Goal: Information Seeking & Learning: Find contact information

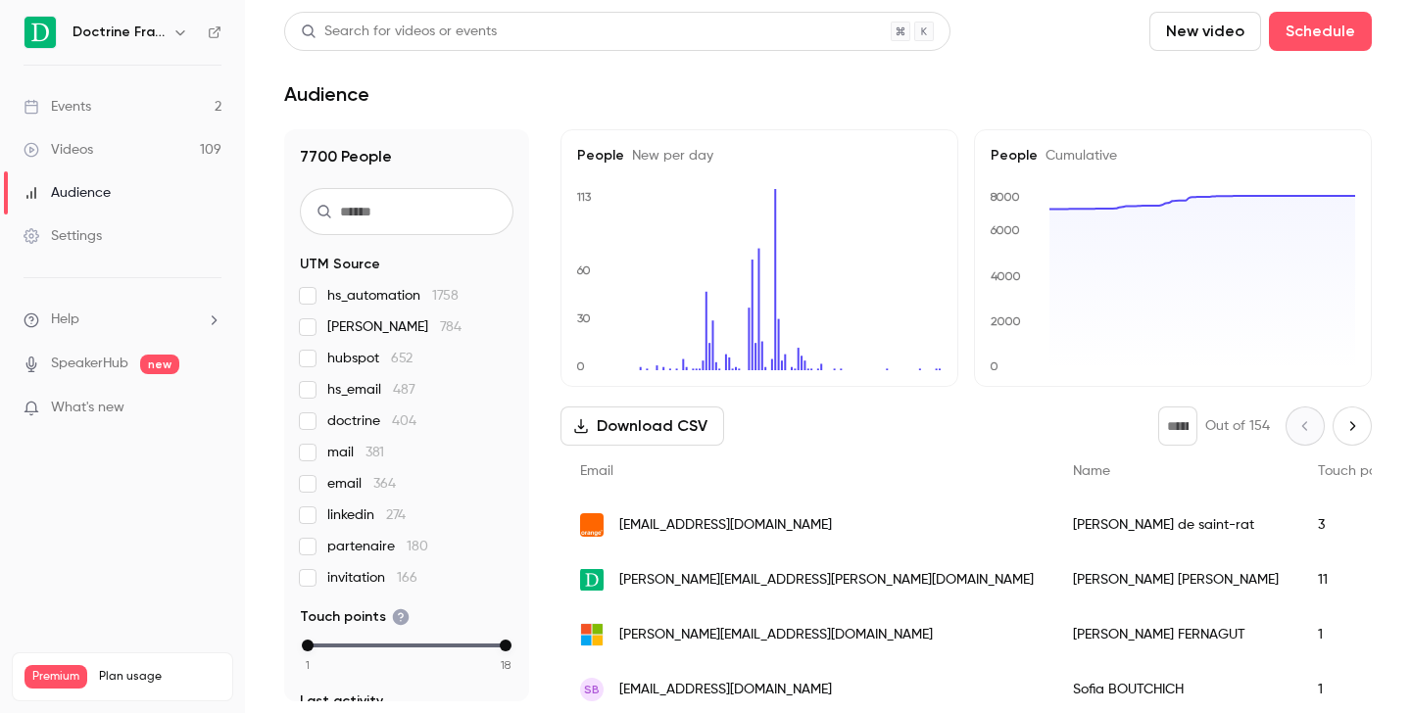
click at [175, 36] on icon "button" at bounding box center [180, 32] width 16 height 16
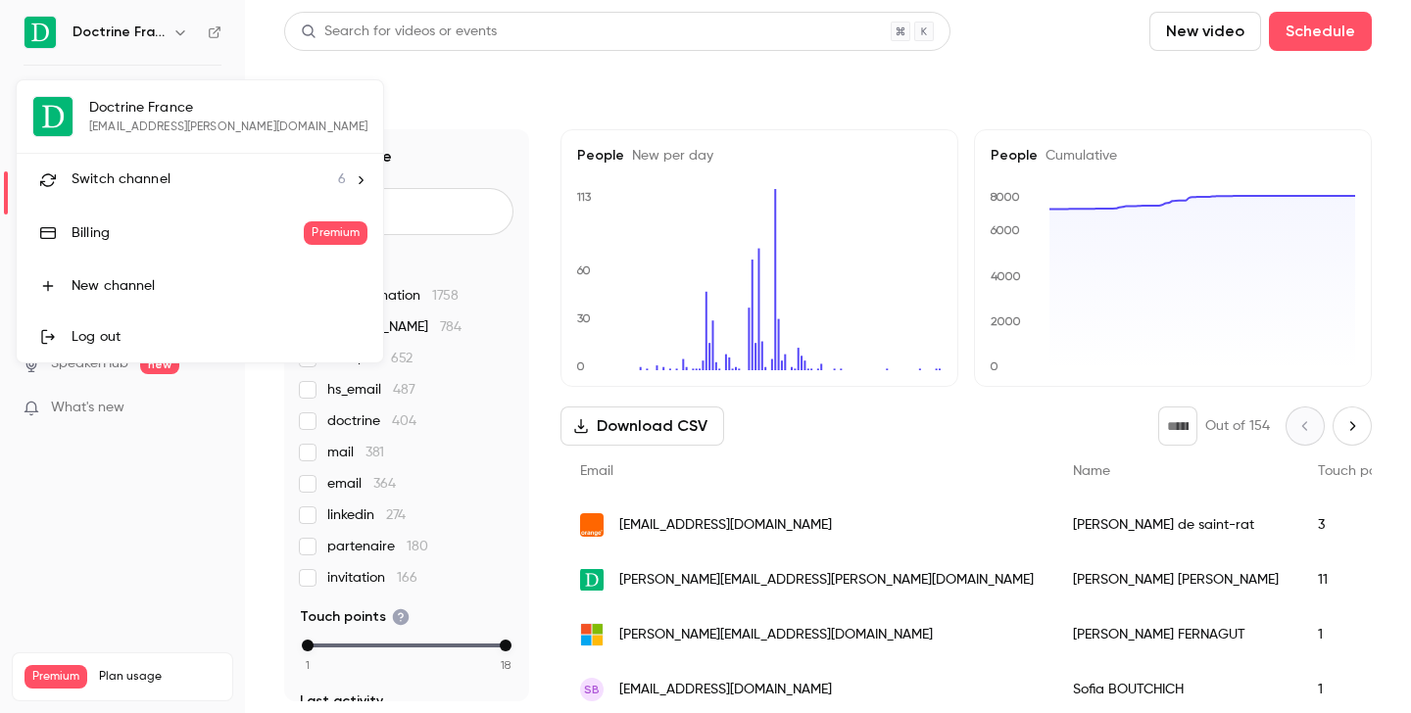
click at [146, 186] on span "Switch channel" at bounding box center [121, 180] width 99 height 21
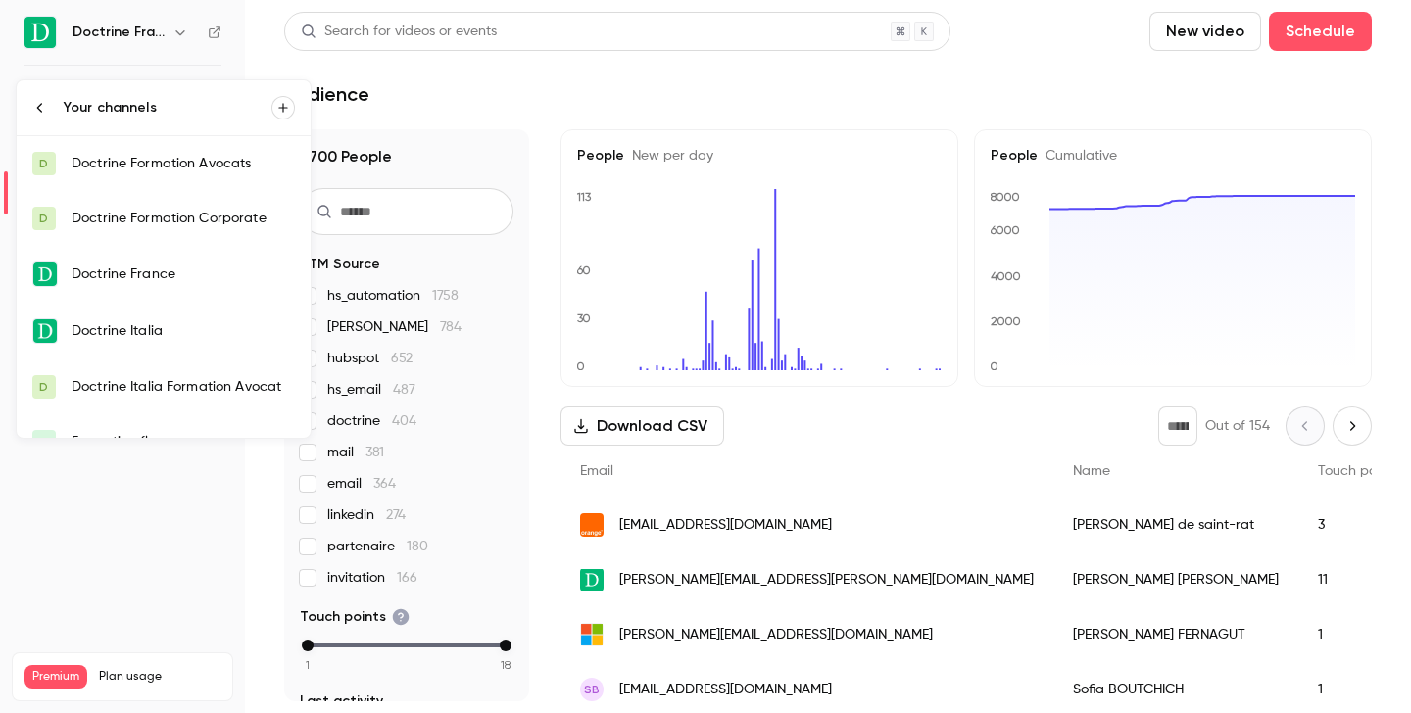
click at [230, 184] on link "D Doctrine Formation Avocats" at bounding box center [164, 163] width 294 height 55
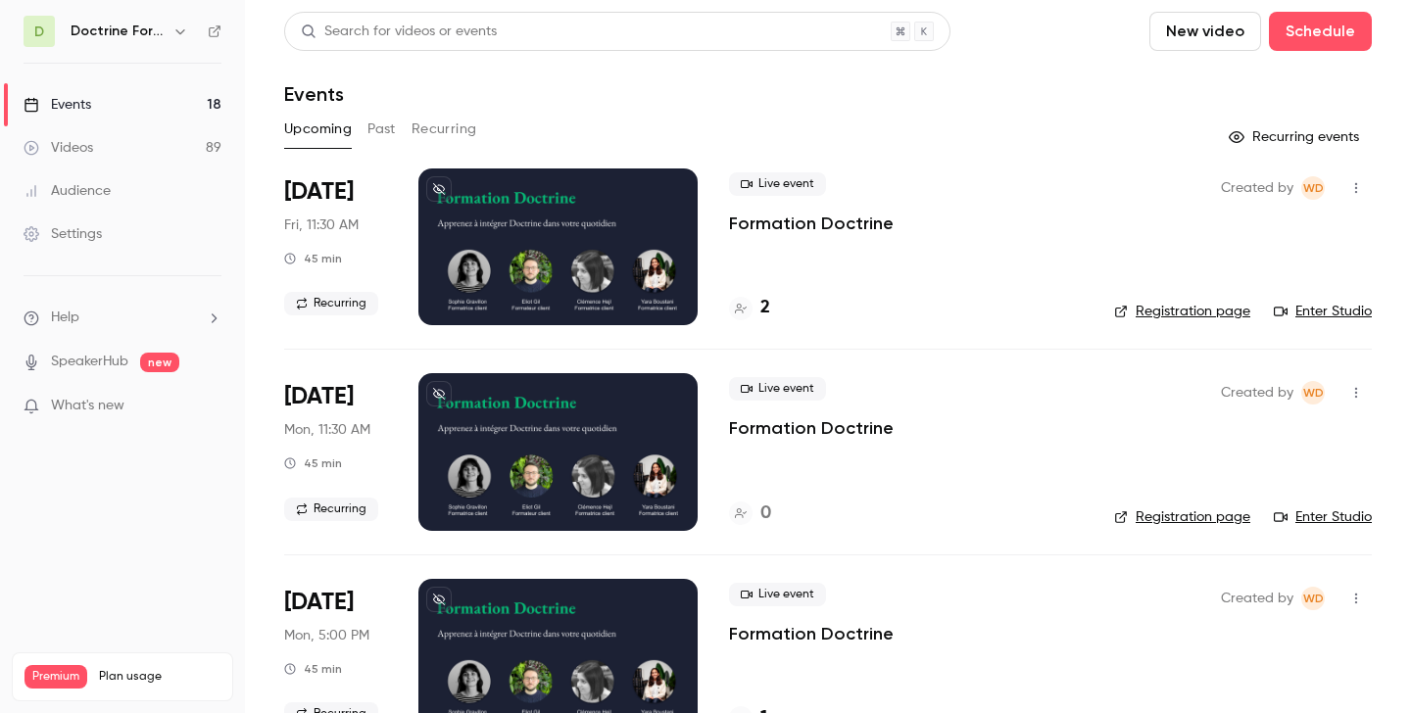
click at [178, 32] on icon "button" at bounding box center [180, 32] width 16 height 16
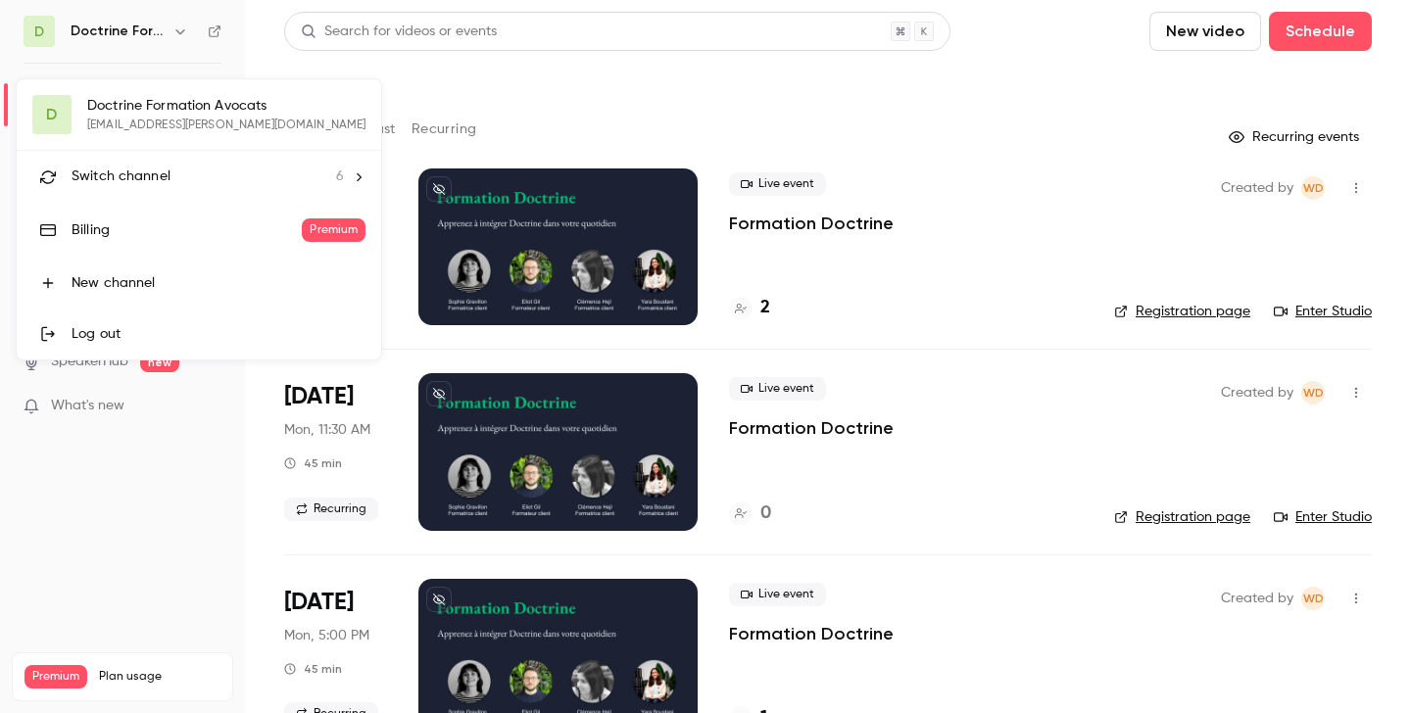
click at [173, 167] on div "Switch channel 6" at bounding box center [208, 177] width 272 height 21
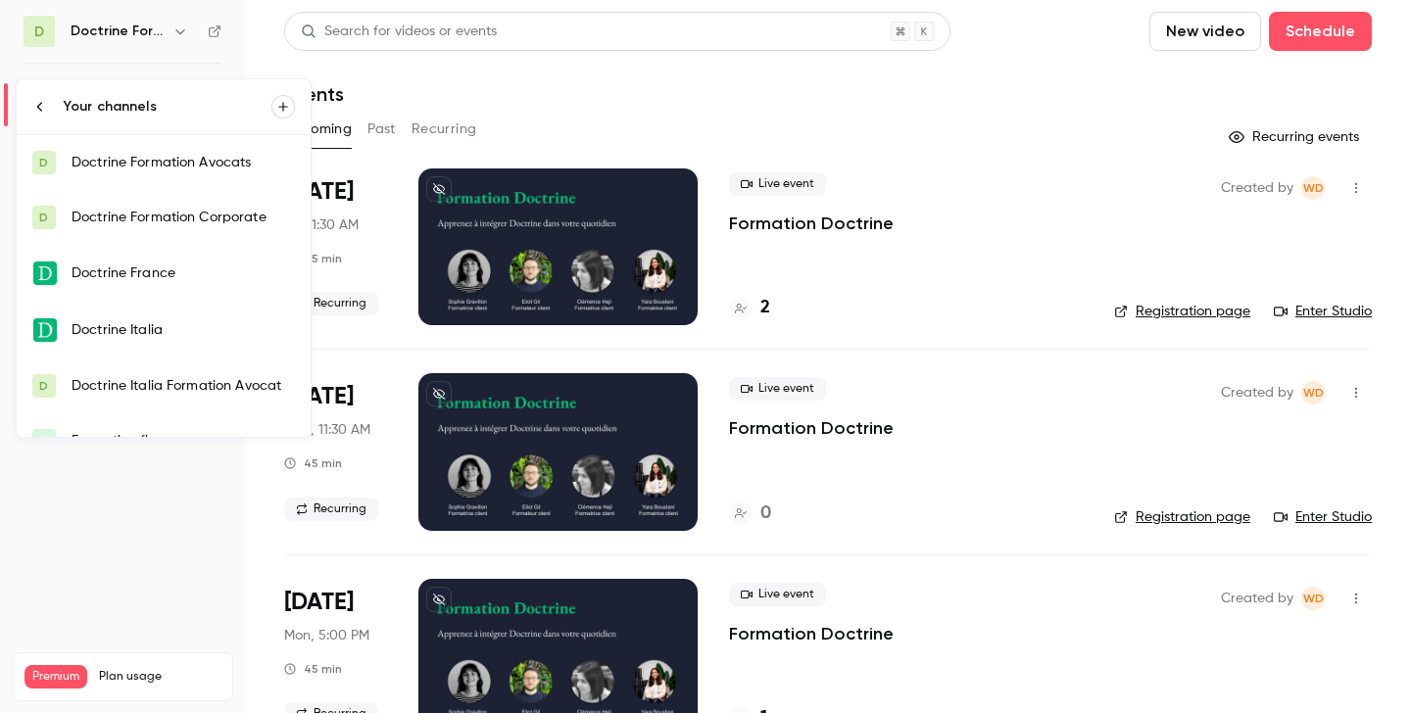
scroll to position [31, 0]
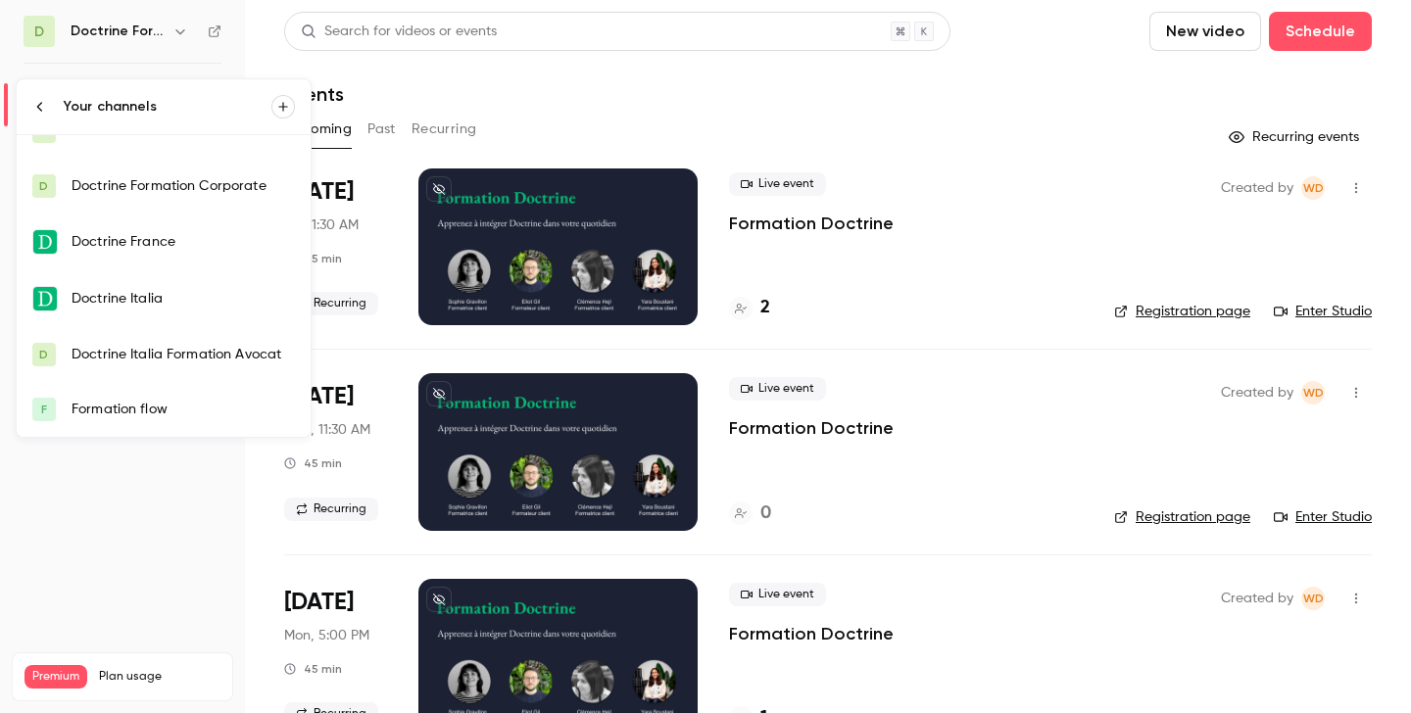
click at [150, 414] on div "Formation flow" at bounding box center [183, 410] width 223 height 20
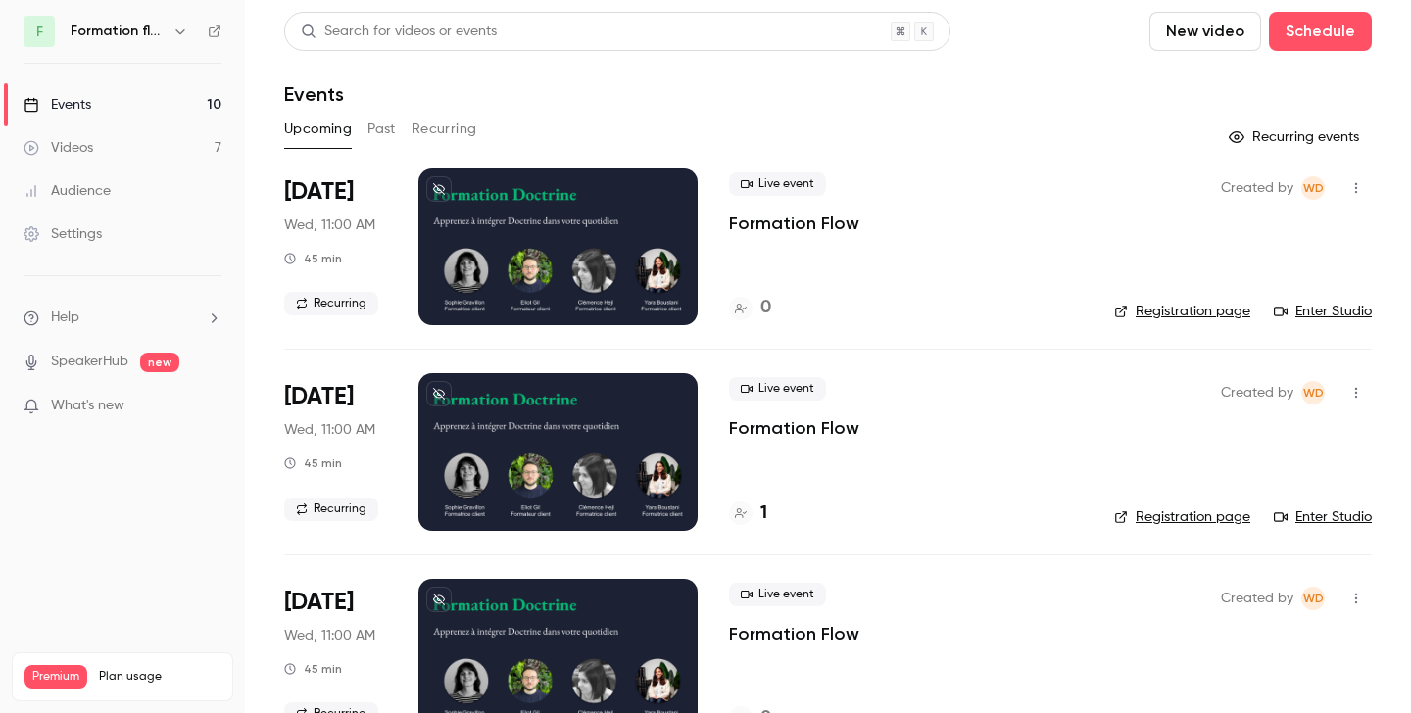
click at [384, 133] on button "Past" at bounding box center [381, 129] width 28 height 31
click at [759, 314] on div "1" at bounding box center [748, 308] width 38 height 26
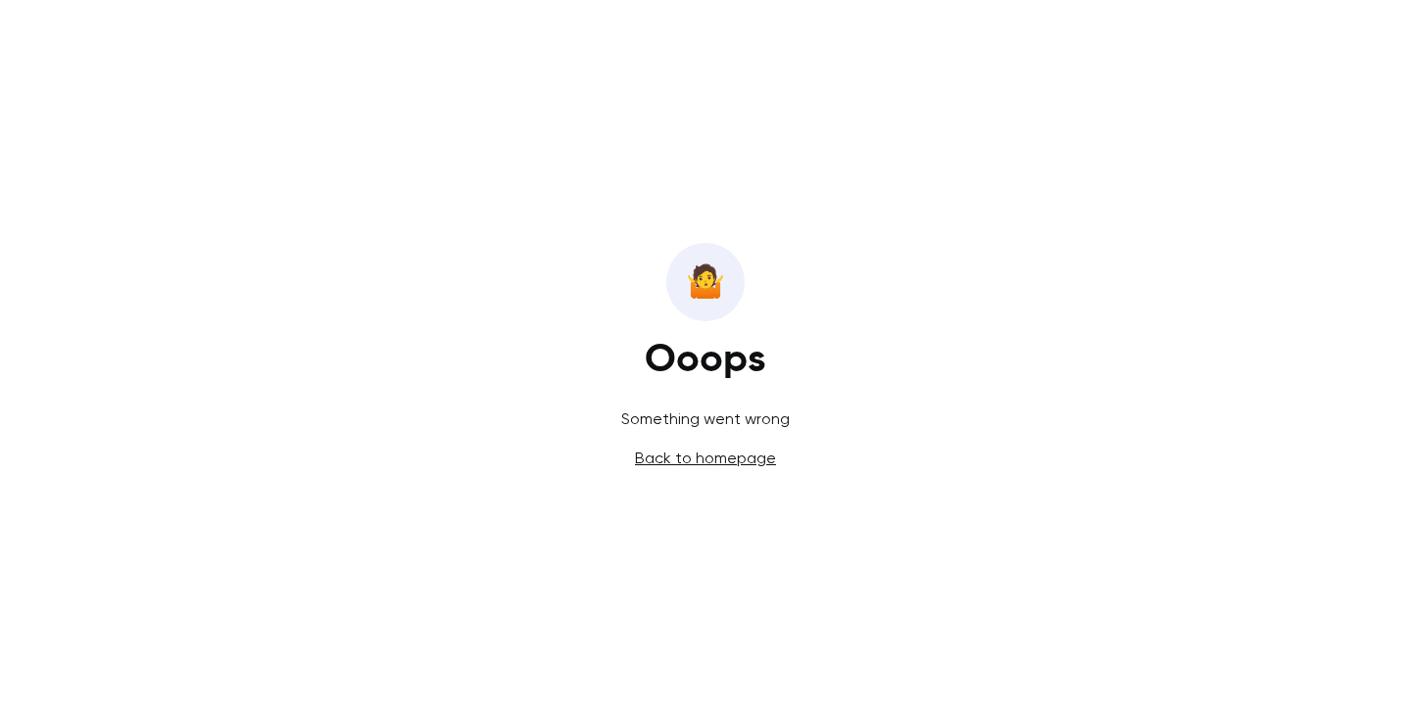
click at [703, 463] on link "Back to homepage" at bounding box center [705, 458] width 141 height 19
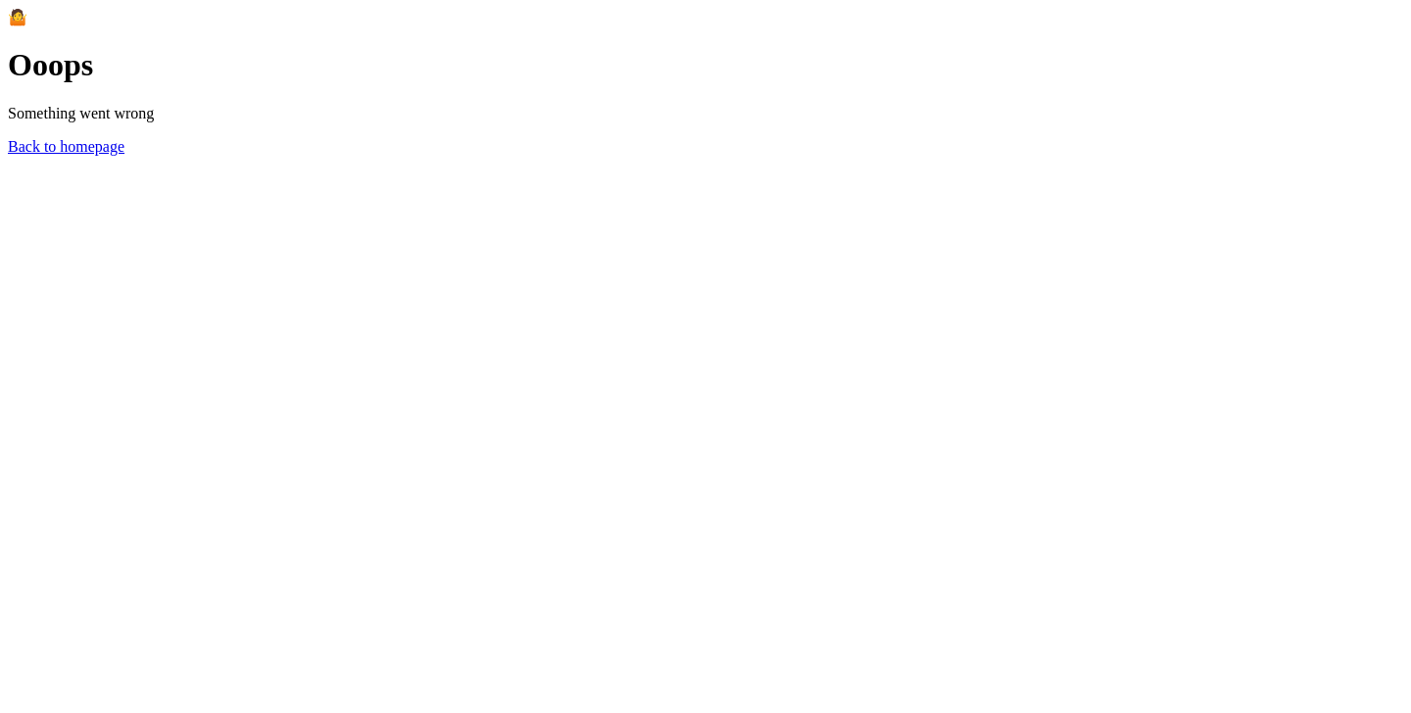
click at [124, 155] on link "Back to homepage" at bounding box center [66, 146] width 117 height 17
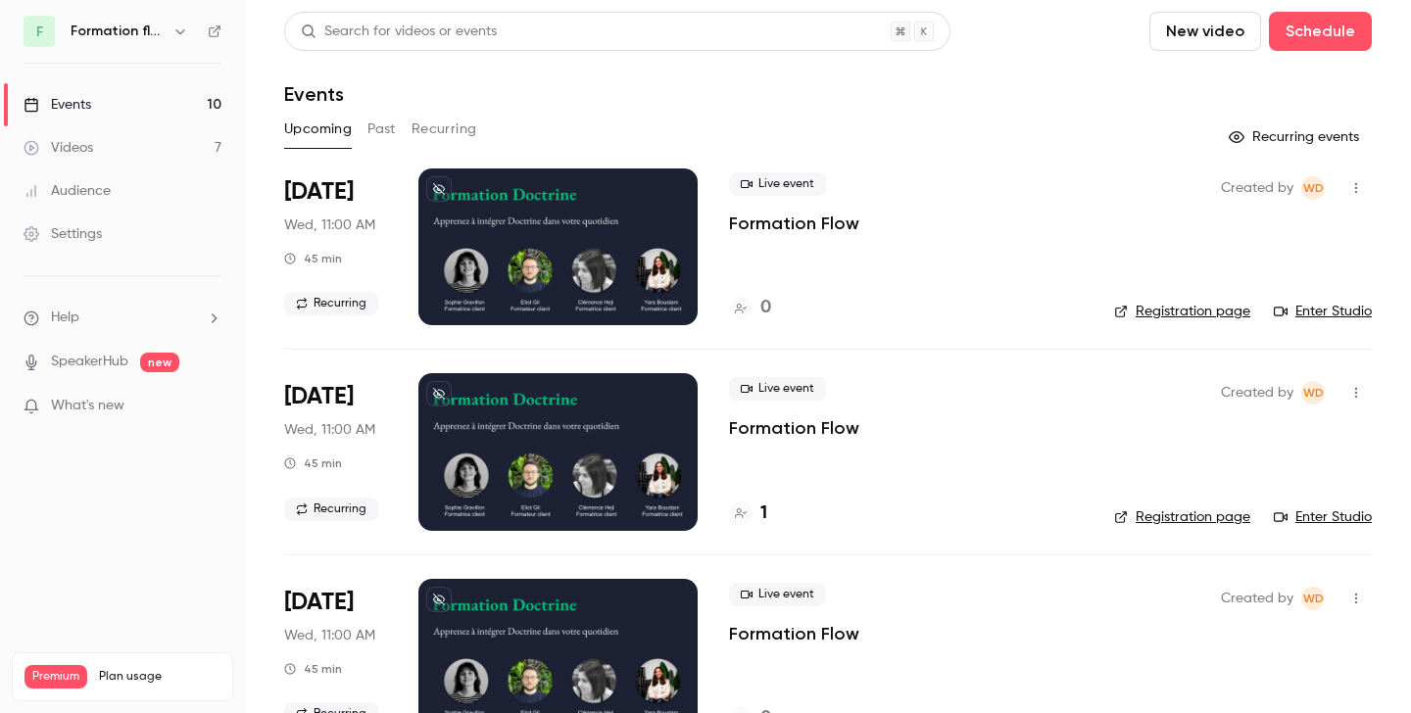
click at [383, 119] on button "Past" at bounding box center [381, 129] width 28 height 31
click at [1322, 310] on link "Enter Studio" at bounding box center [1323, 312] width 98 height 20
click at [1165, 309] on link "Registration page" at bounding box center [1182, 312] width 136 height 20
click at [589, 256] on div at bounding box center [557, 247] width 279 height 157
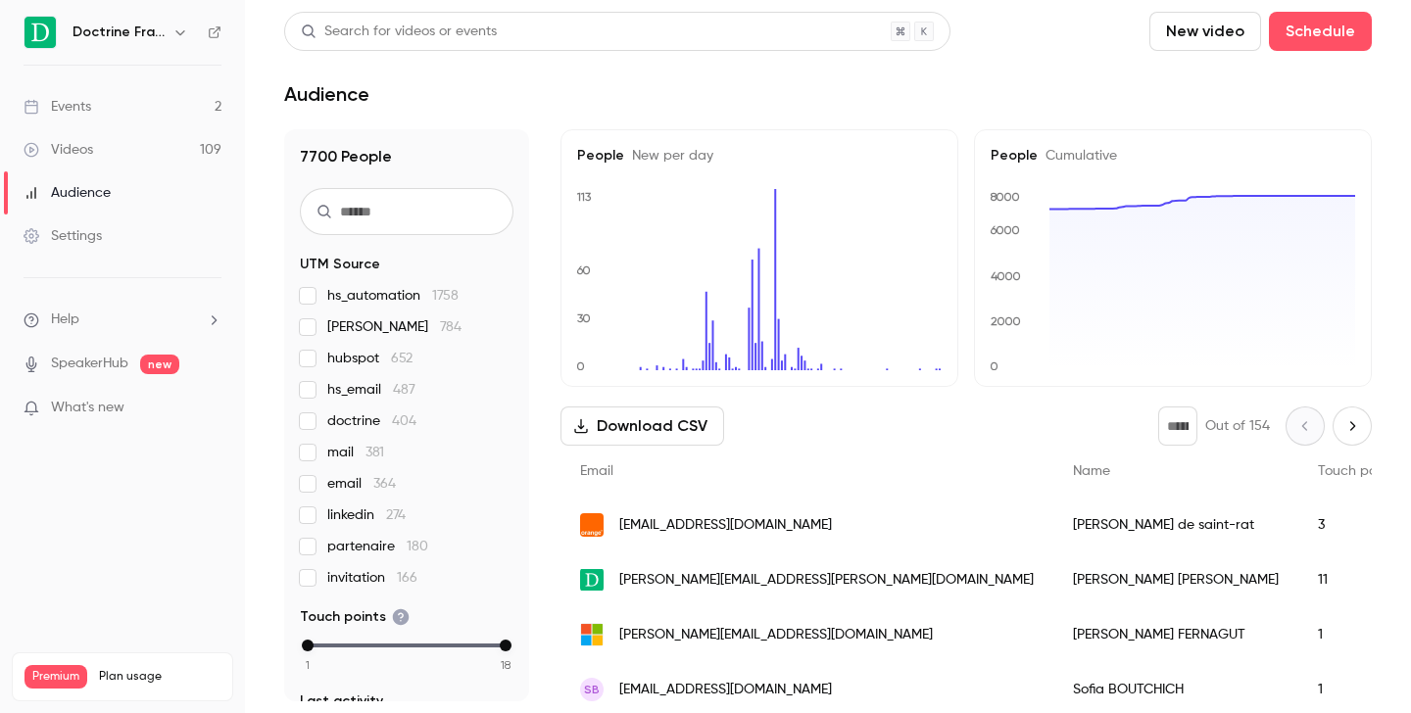
click at [177, 43] on button "button" at bounding box center [181, 33] width 24 height 24
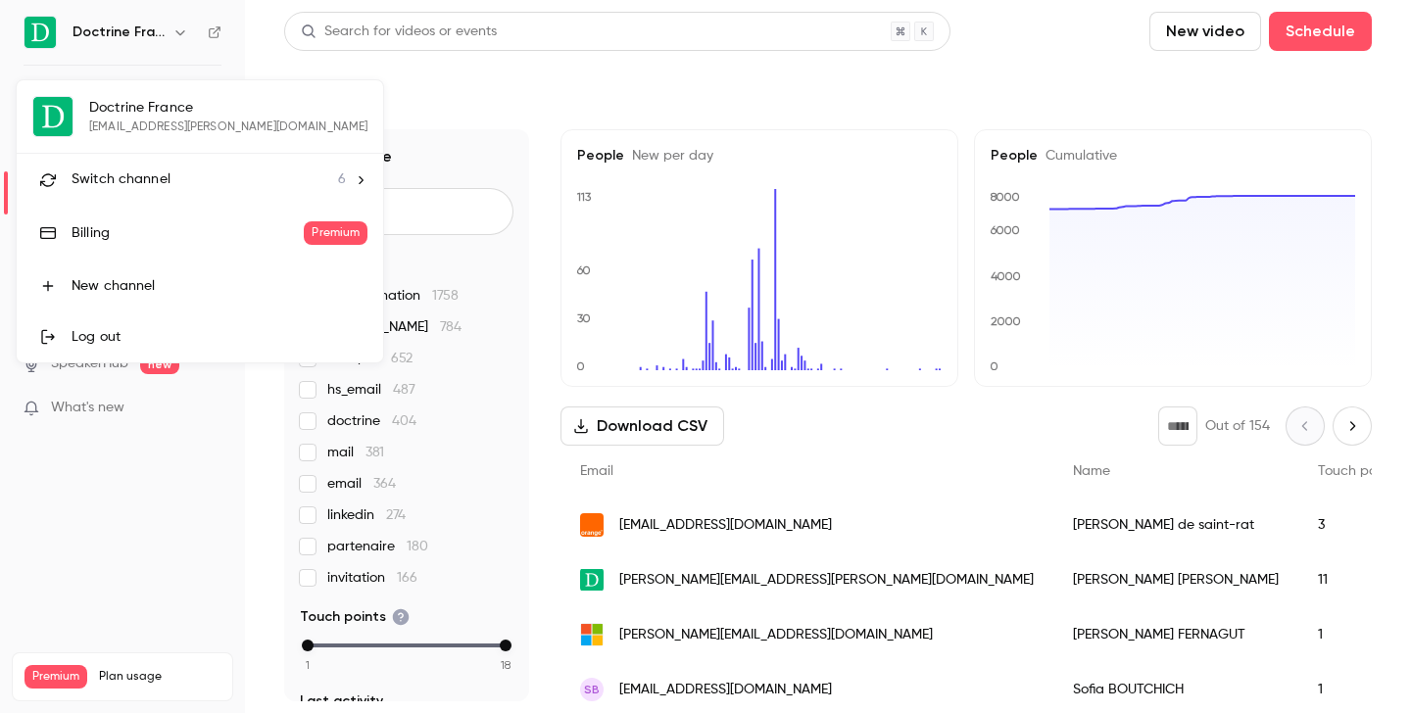
click at [181, 179] on div "Switch channel 6" at bounding box center [209, 180] width 274 height 21
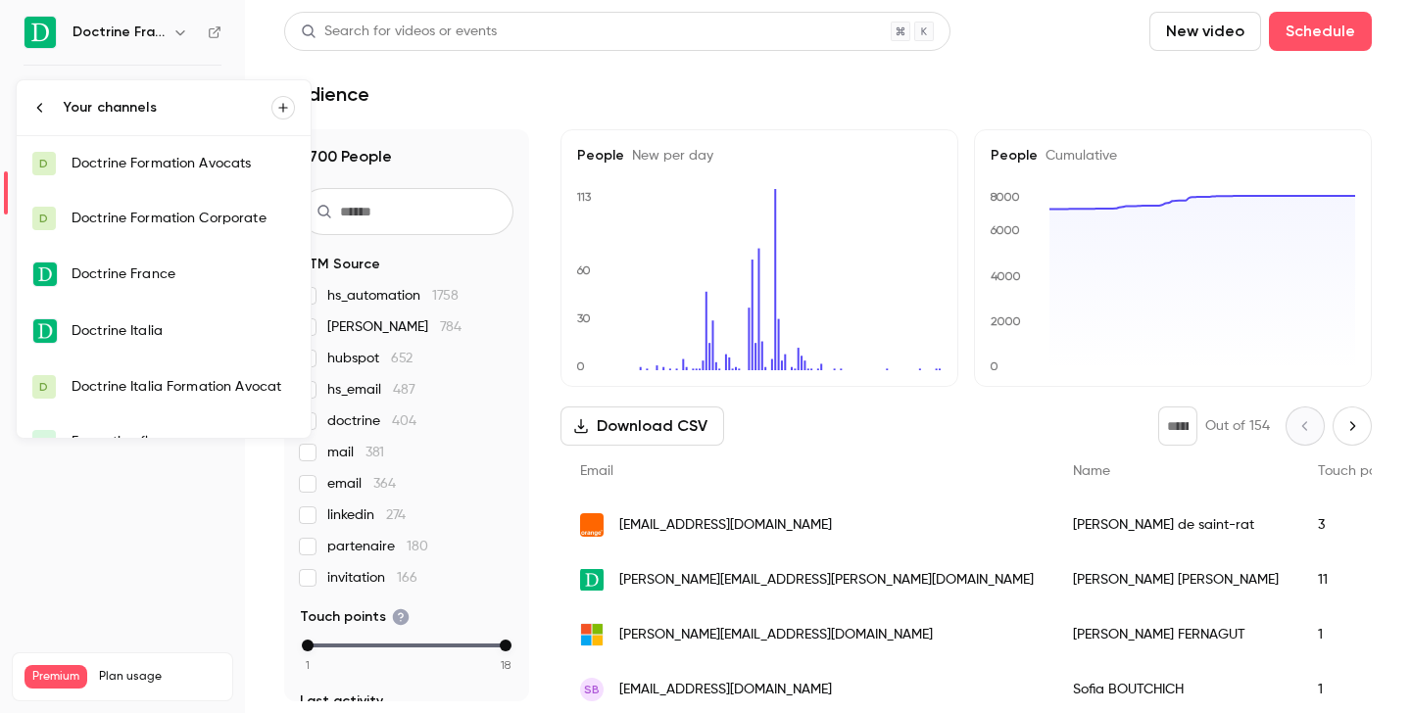
click at [226, 220] on div "Doctrine Formation Corporate" at bounding box center [183, 219] width 223 height 20
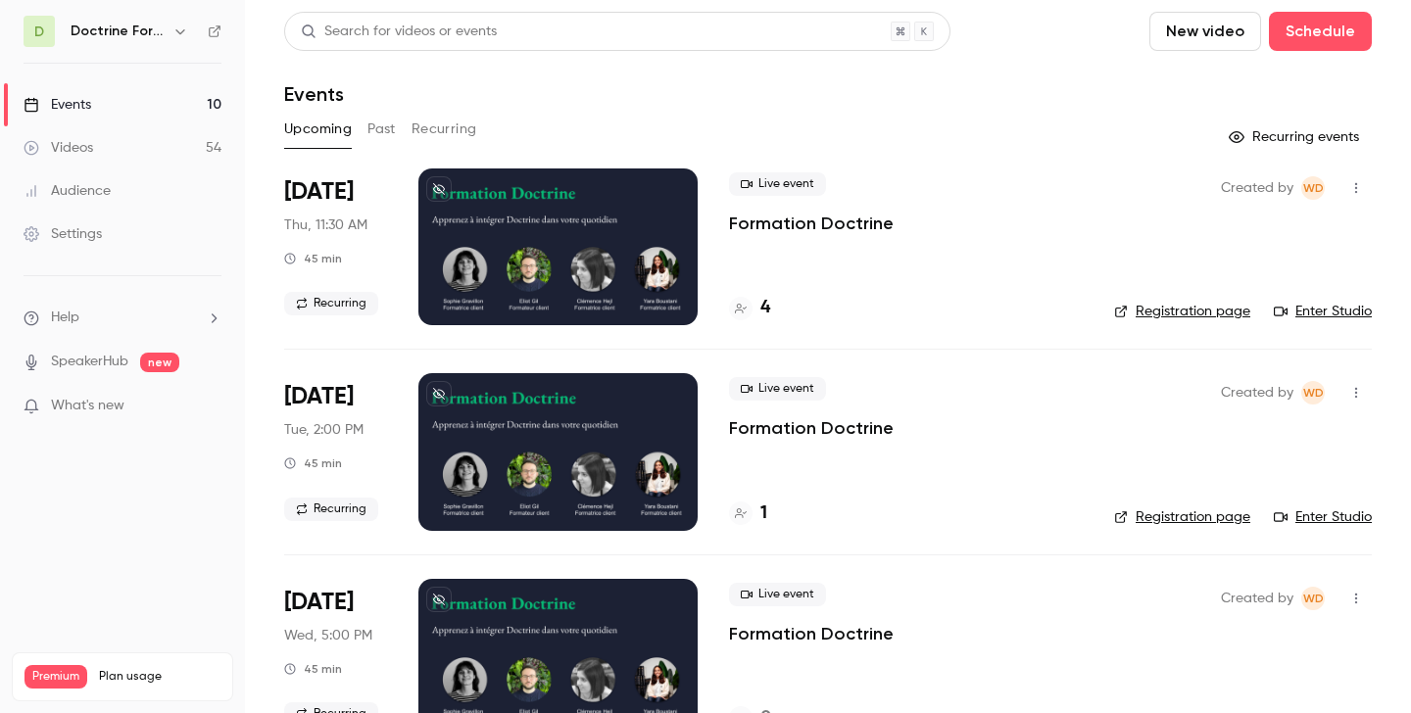
click at [377, 130] on button "Past" at bounding box center [381, 129] width 28 height 31
click at [758, 311] on div "2" at bounding box center [749, 308] width 41 height 26
click at [304, 128] on button "Upcoming" at bounding box center [318, 129] width 68 height 31
click at [759, 311] on div "4" at bounding box center [749, 308] width 41 height 26
click at [183, 40] on button "button" at bounding box center [181, 32] width 24 height 24
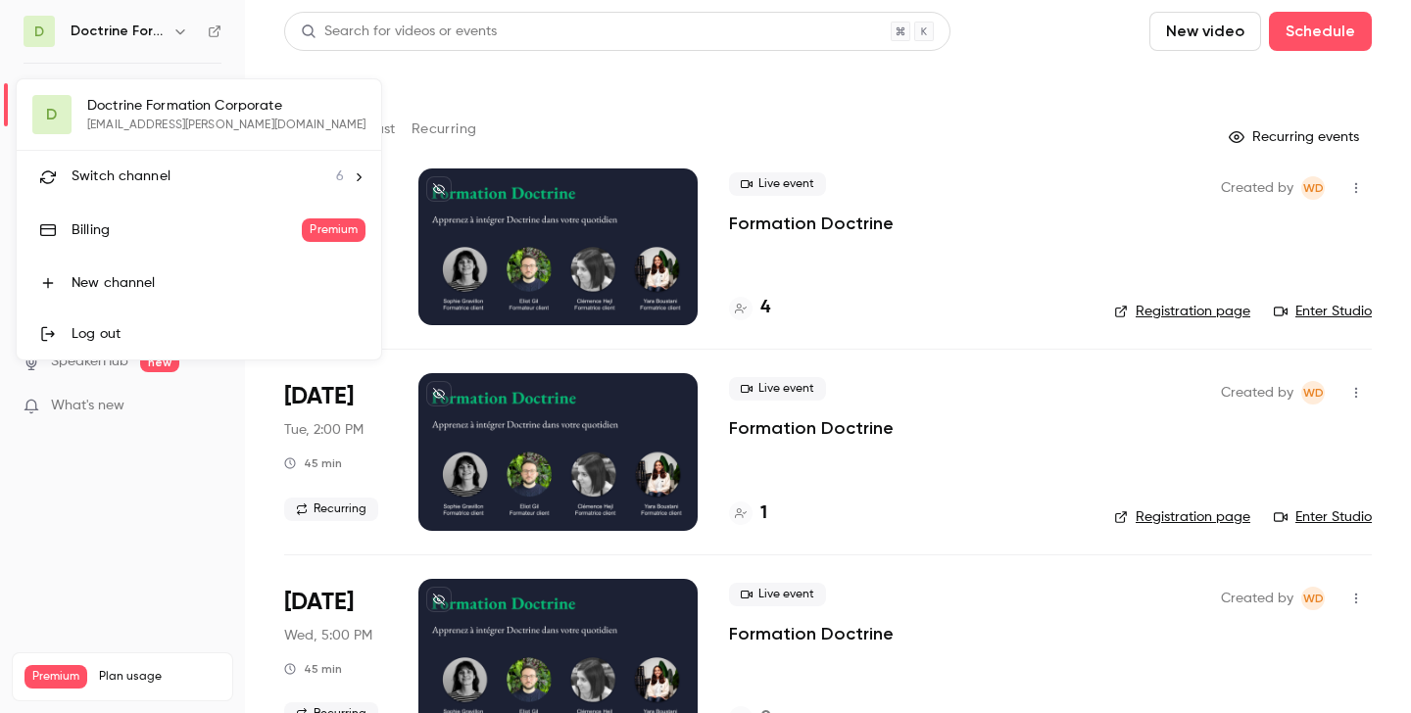
click at [161, 175] on span "Switch channel" at bounding box center [121, 177] width 99 height 21
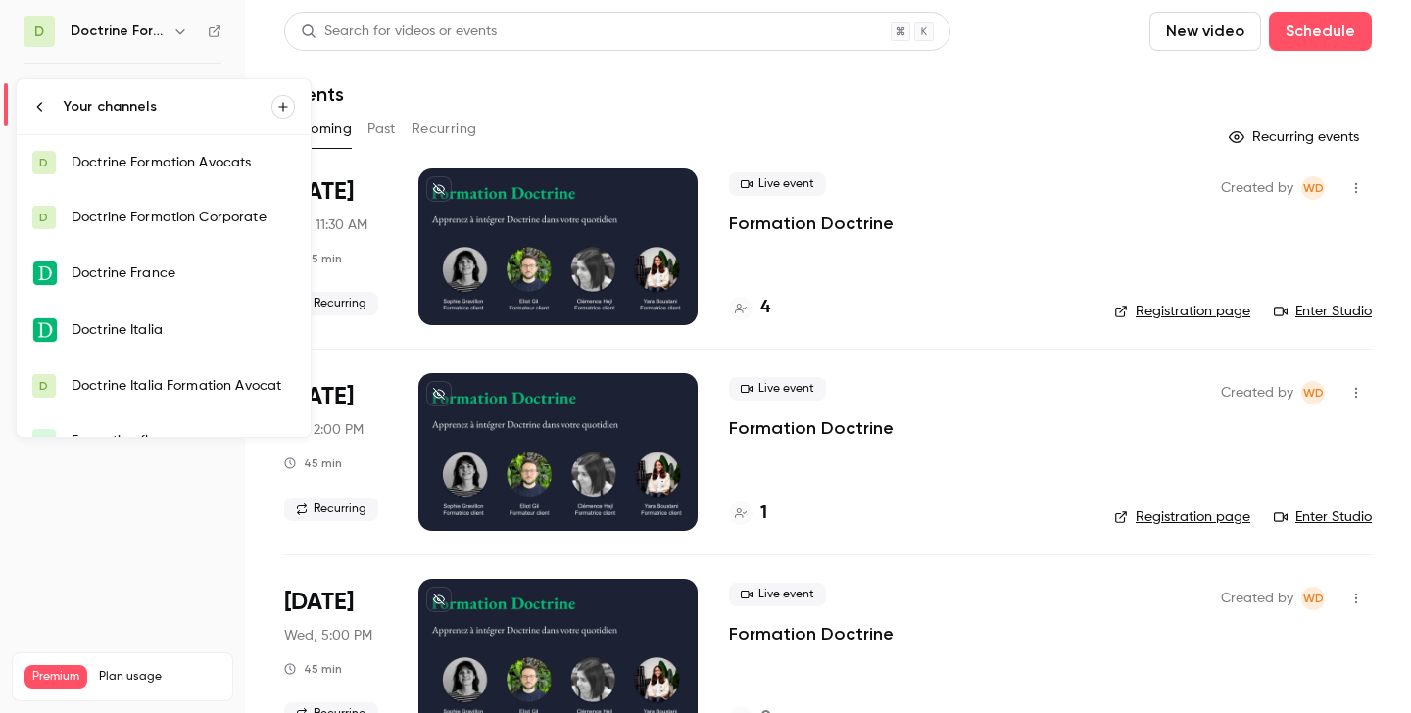
scroll to position [31, 0]
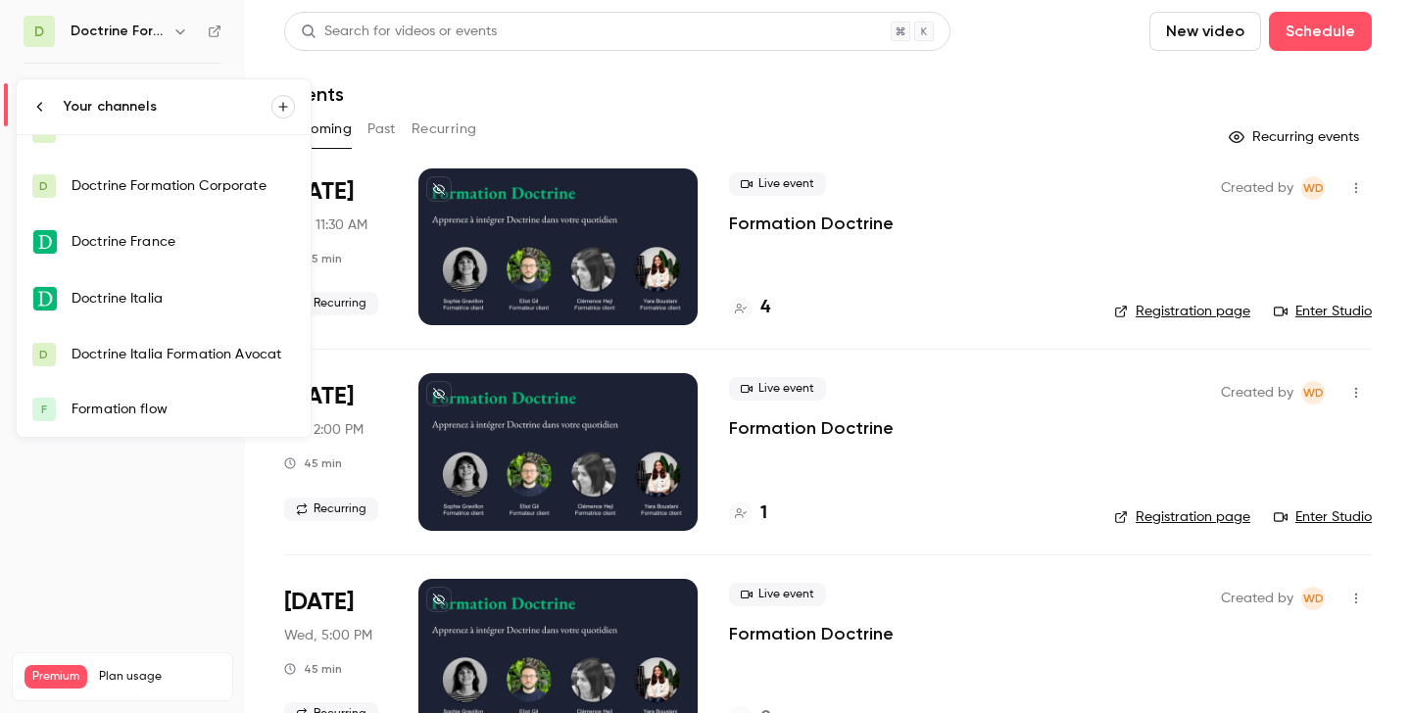
click at [144, 412] on div "Formation flow" at bounding box center [183, 410] width 223 height 20
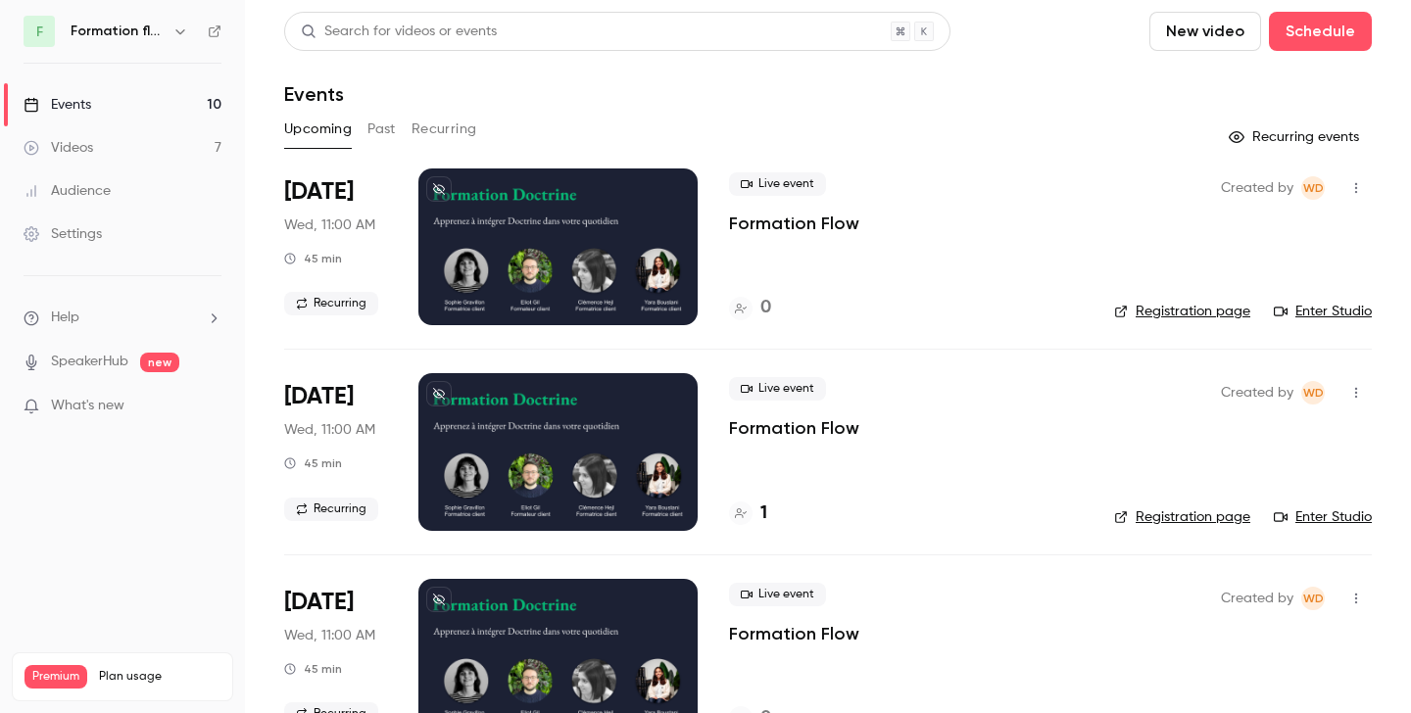
click at [384, 133] on button "Past" at bounding box center [381, 129] width 28 height 31
click at [748, 312] on div at bounding box center [741, 309] width 24 height 24
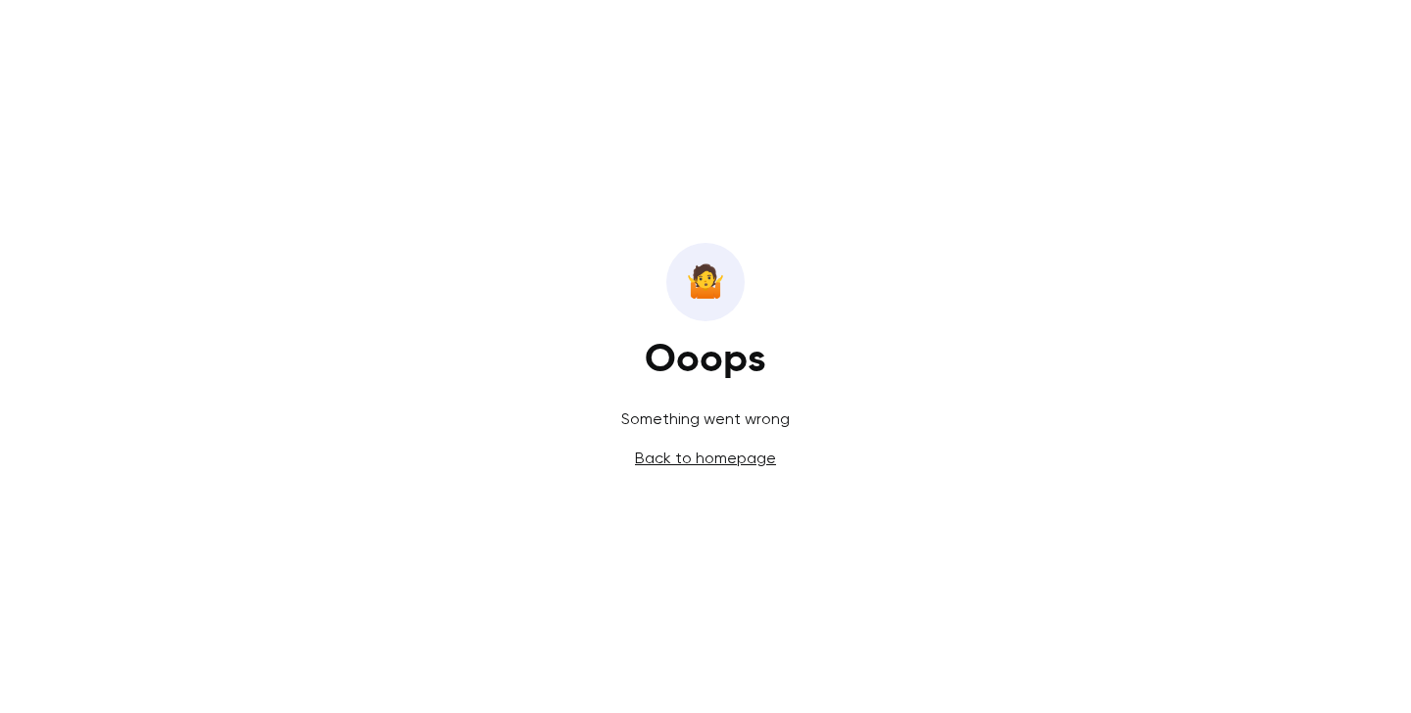
click at [707, 463] on link "Back to homepage" at bounding box center [705, 458] width 141 height 19
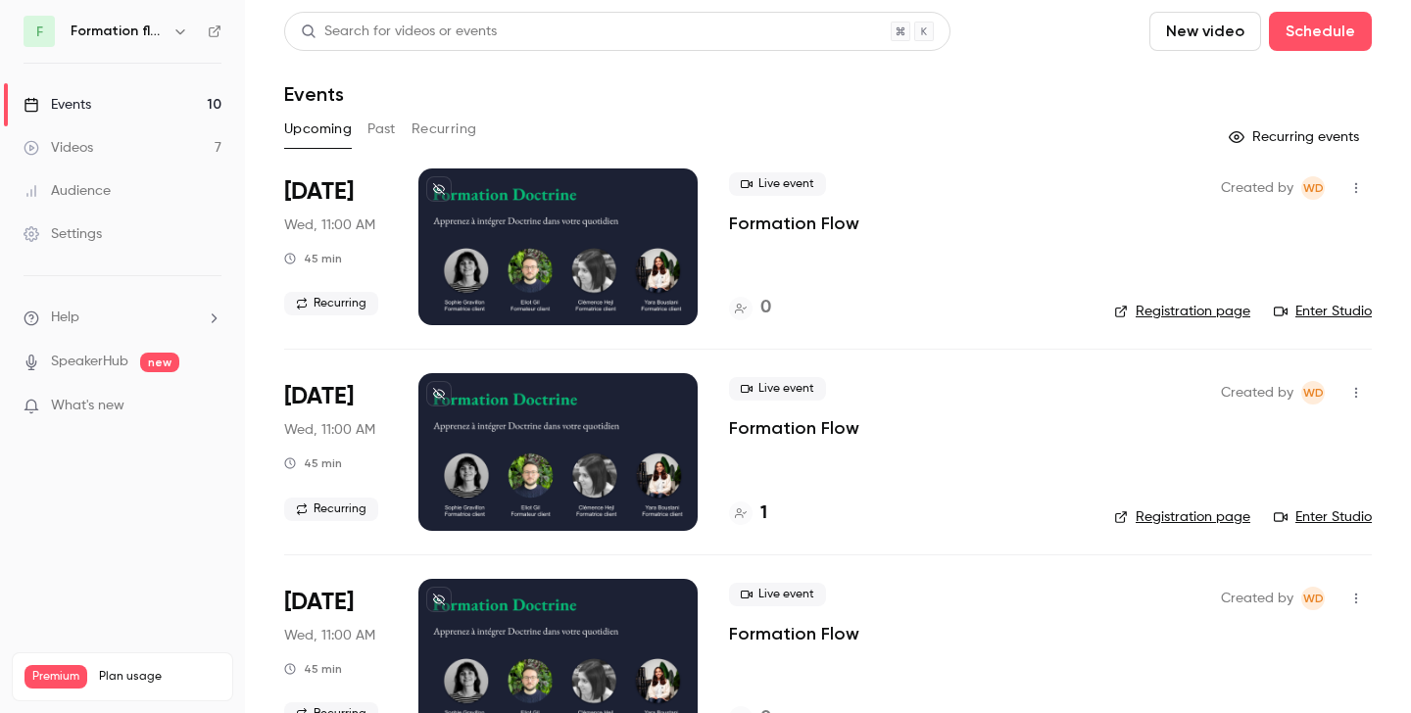
click at [180, 37] on icon "button" at bounding box center [180, 32] width 16 height 16
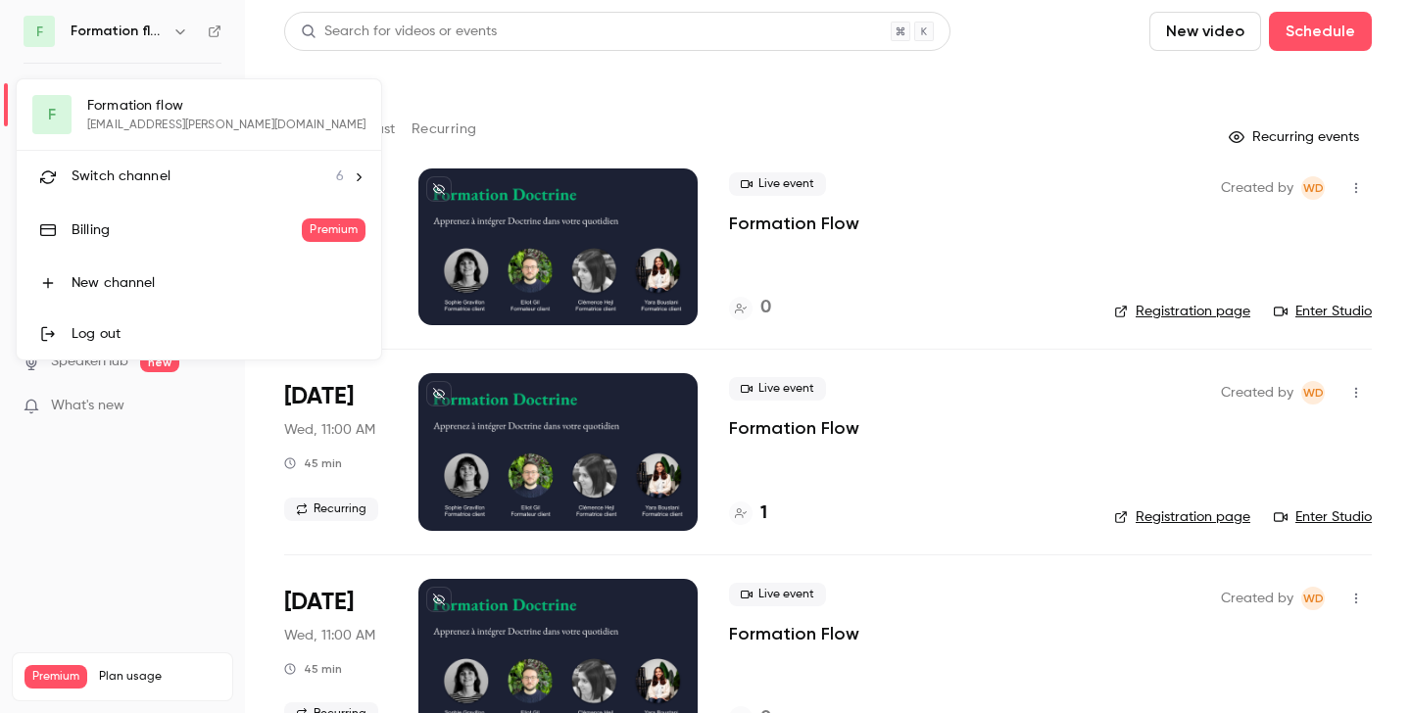
click at [179, 177] on div "Switch channel 6" at bounding box center [208, 177] width 272 height 21
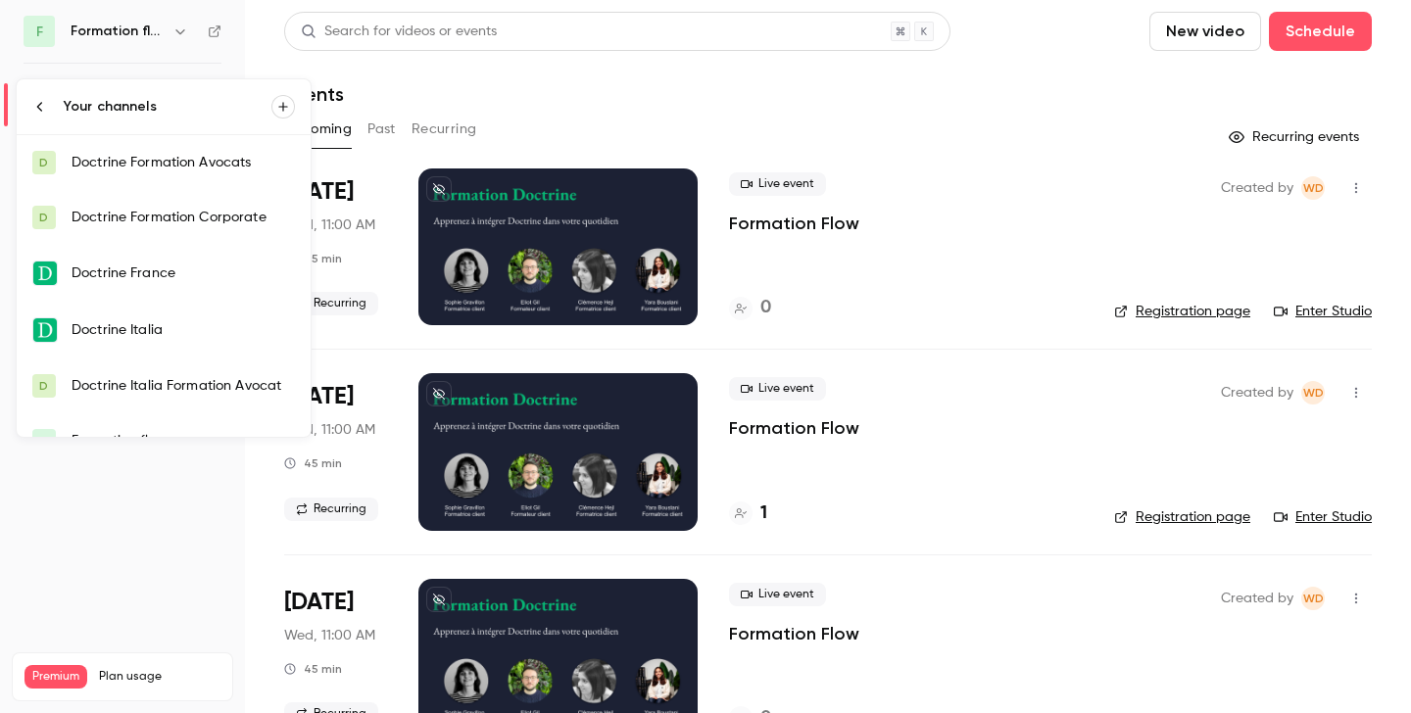
click at [215, 217] on div "Doctrine Formation Corporate" at bounding box center [183, 218] width 223 height 20
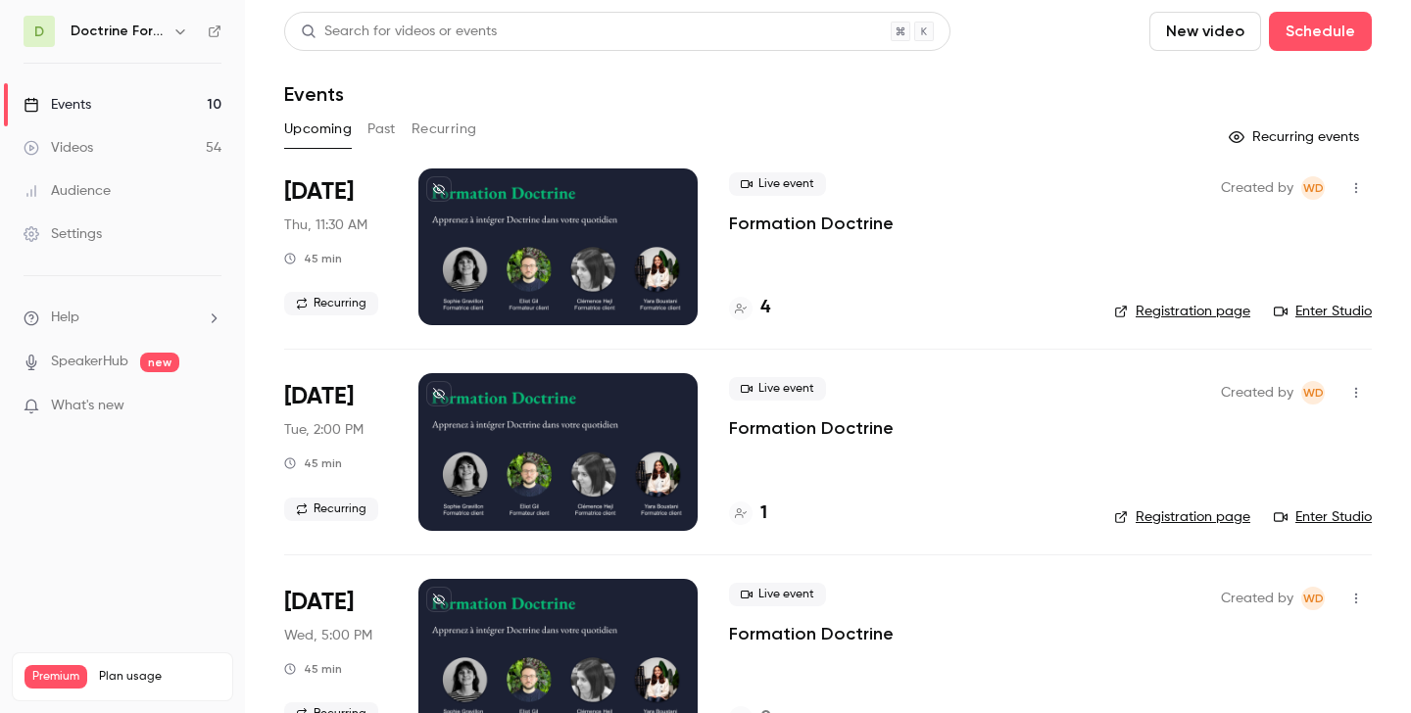
click at [378, 121] on button "Past" at bounding box center [381, 129] width 28 height 31
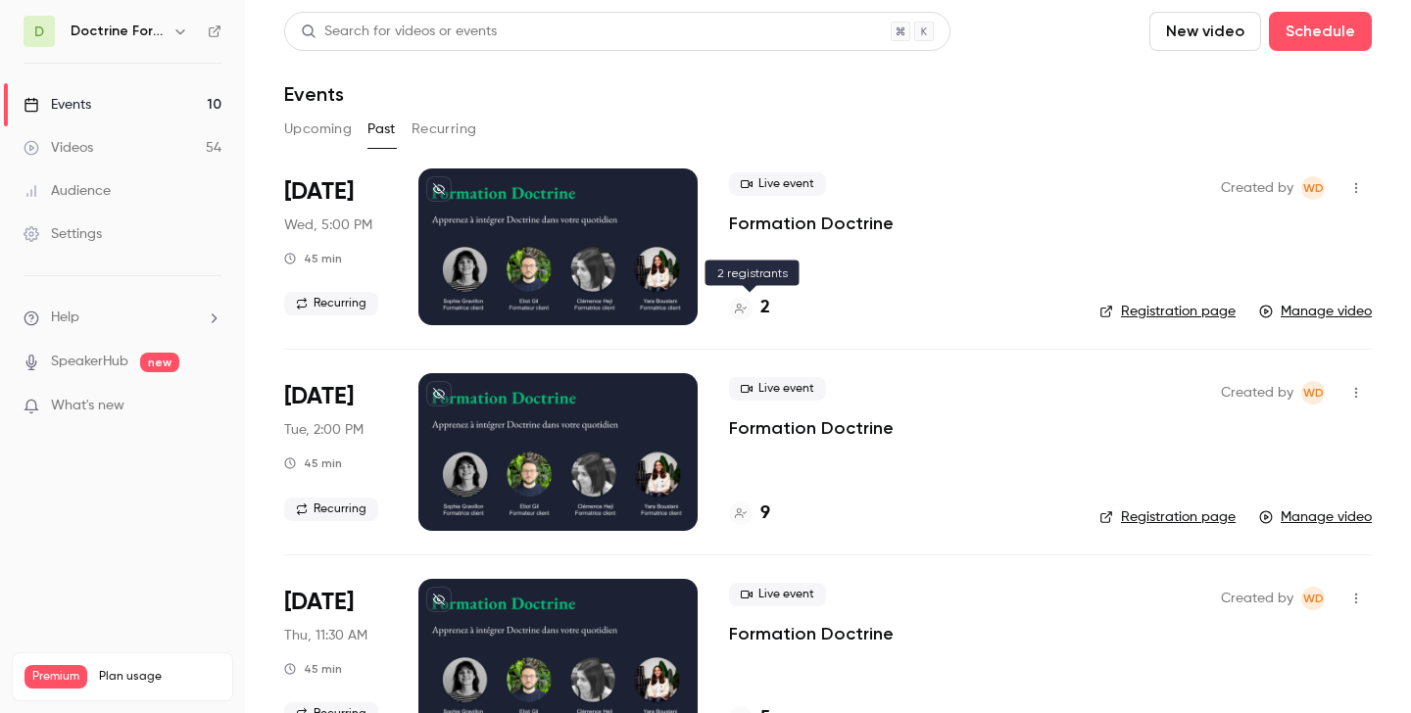
click at [762, 315] on h4 "2" at bounding box center [765, 308] width 10 height 26
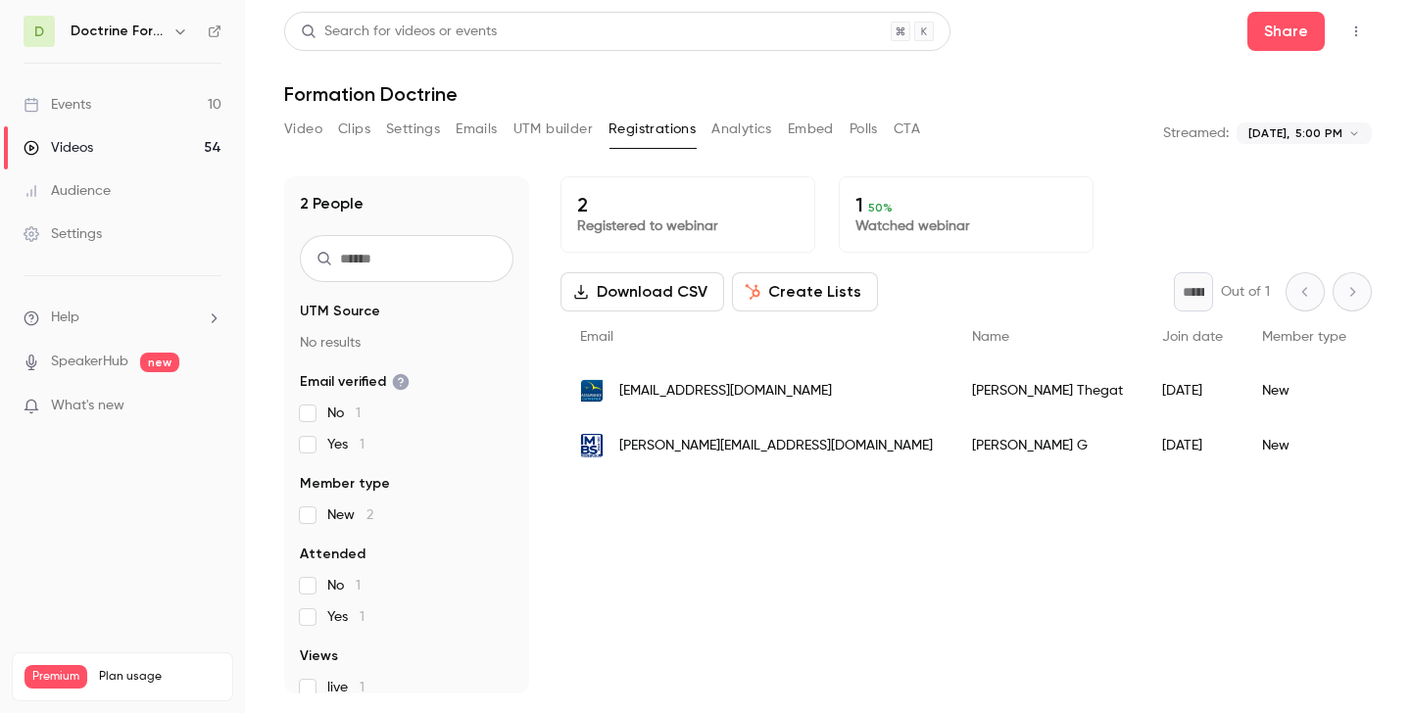
click at [752, 442] on span "[PERSON_NAME][EMAIL_ADDRESS][DOMAIN_NAME]" at bounding box center [776, 446] width 314 height 21
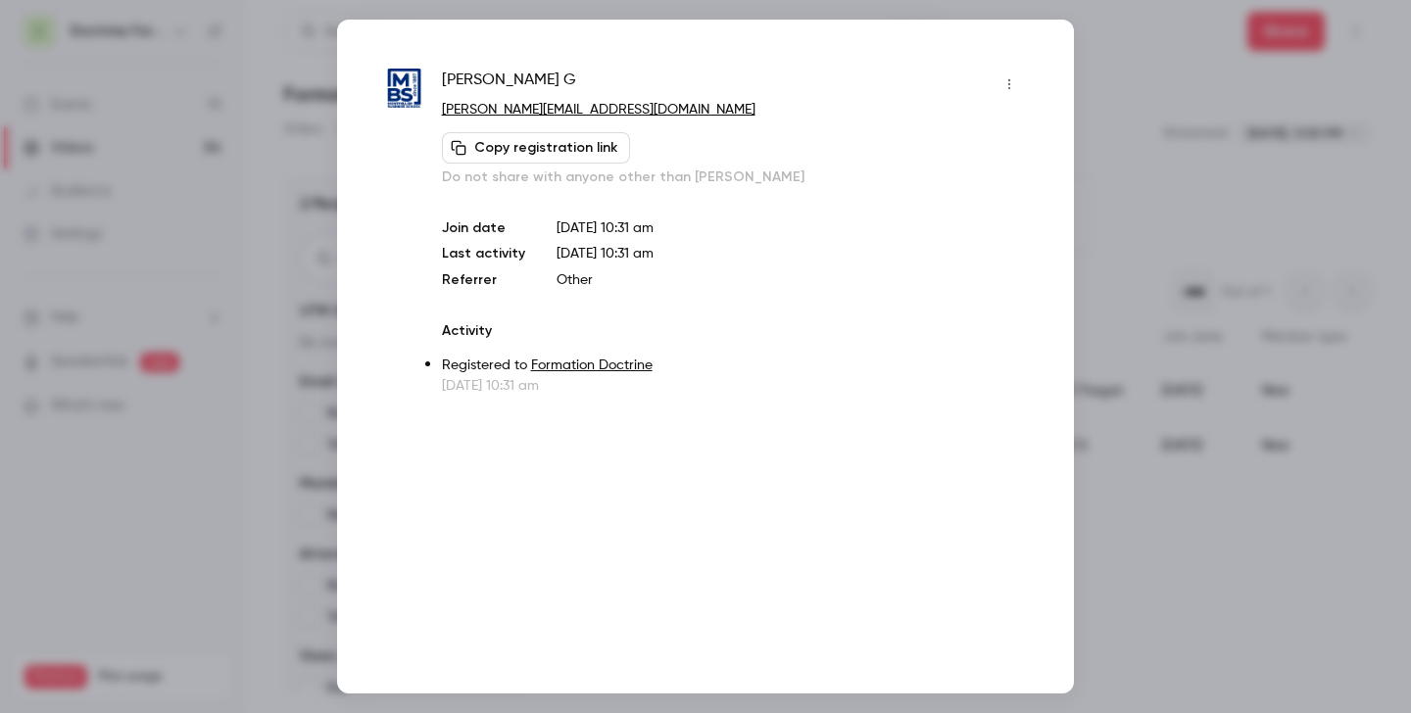
click at [1141, 148] on div at bounding box center [705, 356] width 1411 height 713
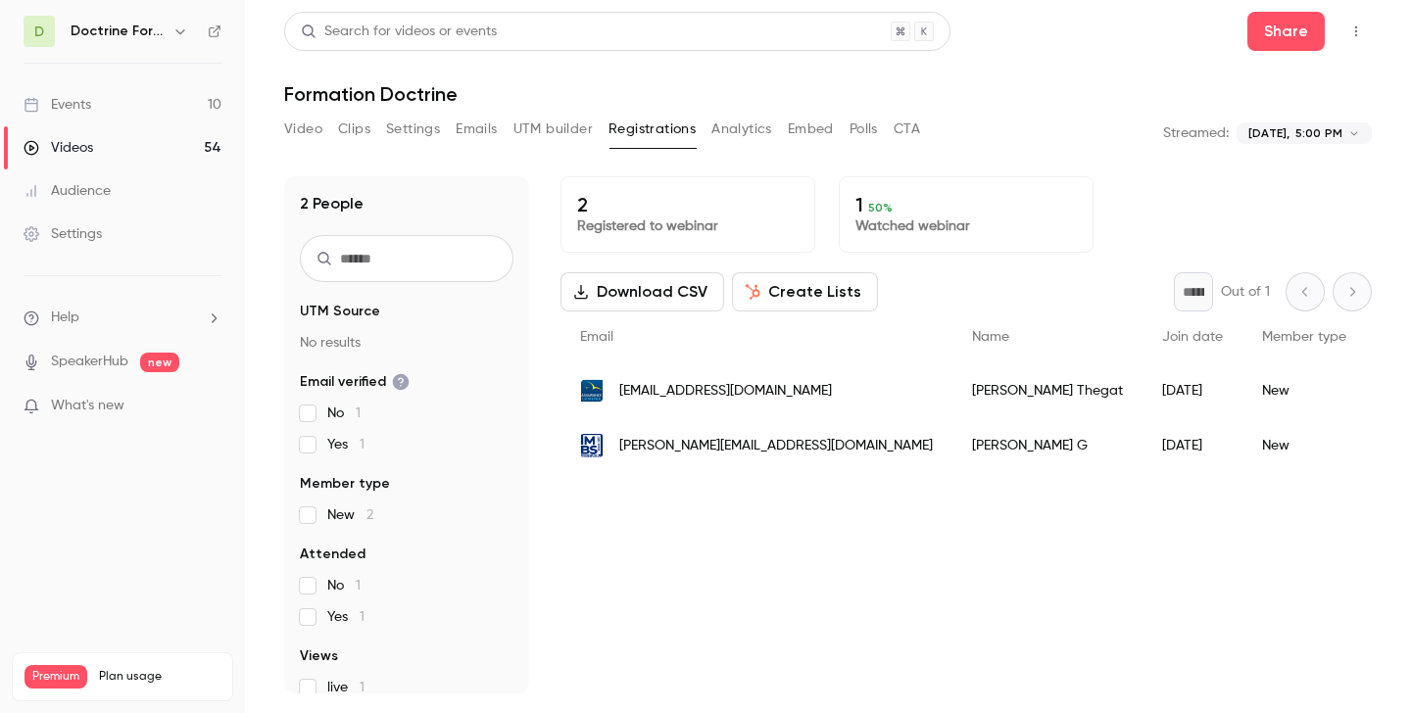
click at [174, 39] on button "button" at bounding box center [181, 32] width 24 height 24
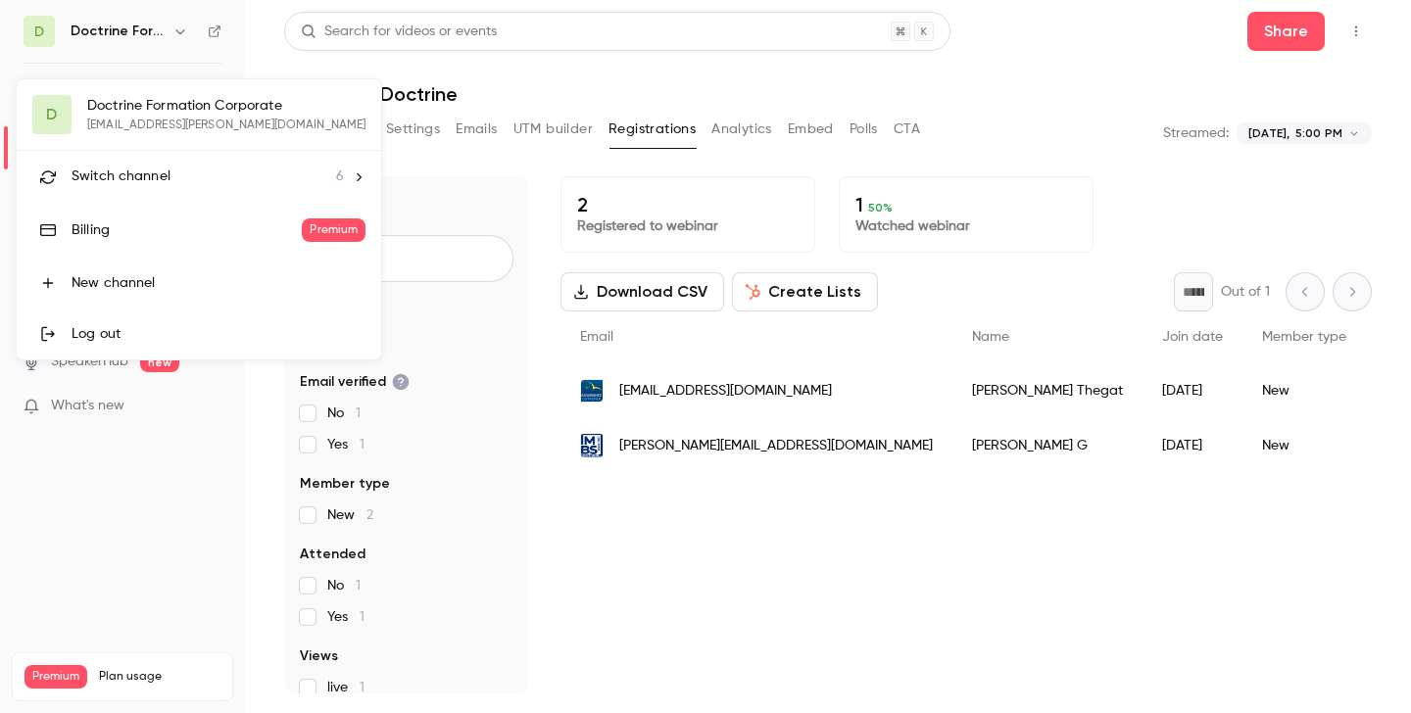
click at [159, 164] on li "Switch channel 6" at bounding box center [199, 177] width 365 height 52
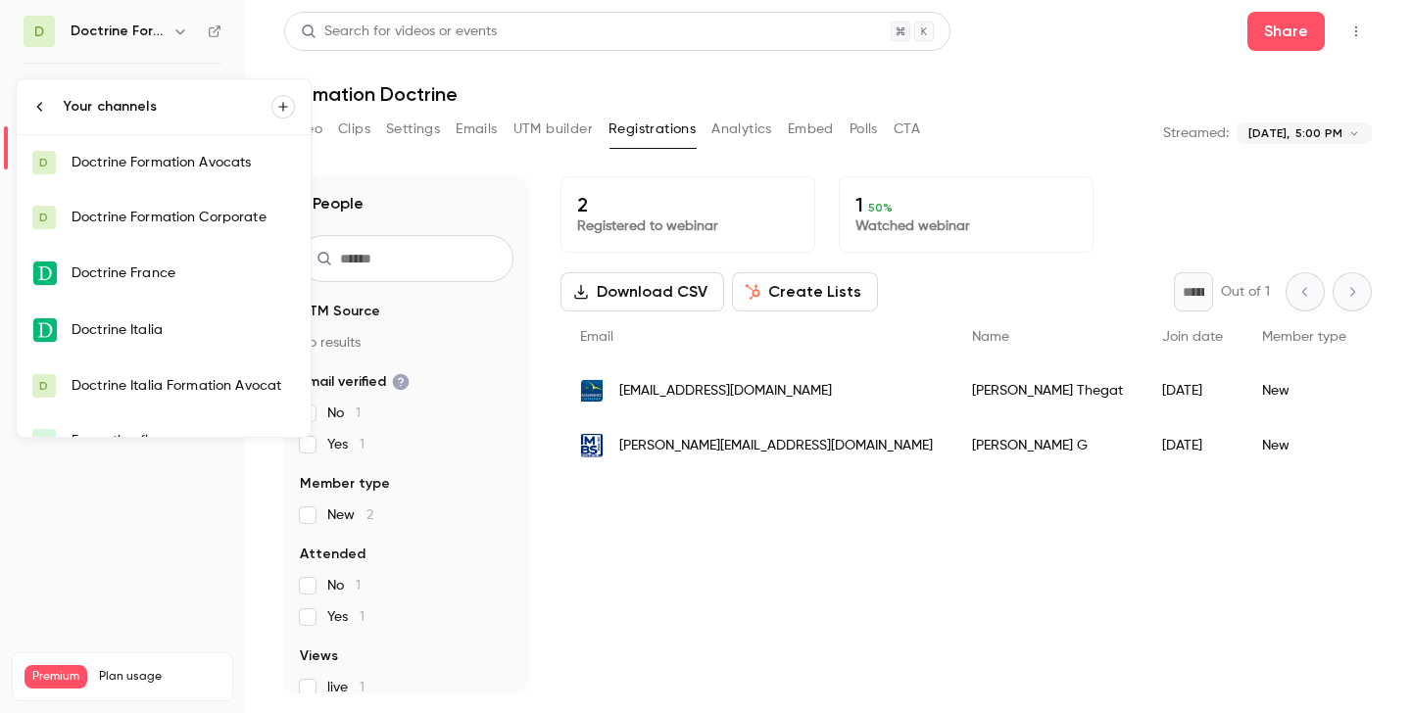
click at [192, 226] on div "Doctrine Formation Corporate" at bounding box center [183, 218] width 223 height 20
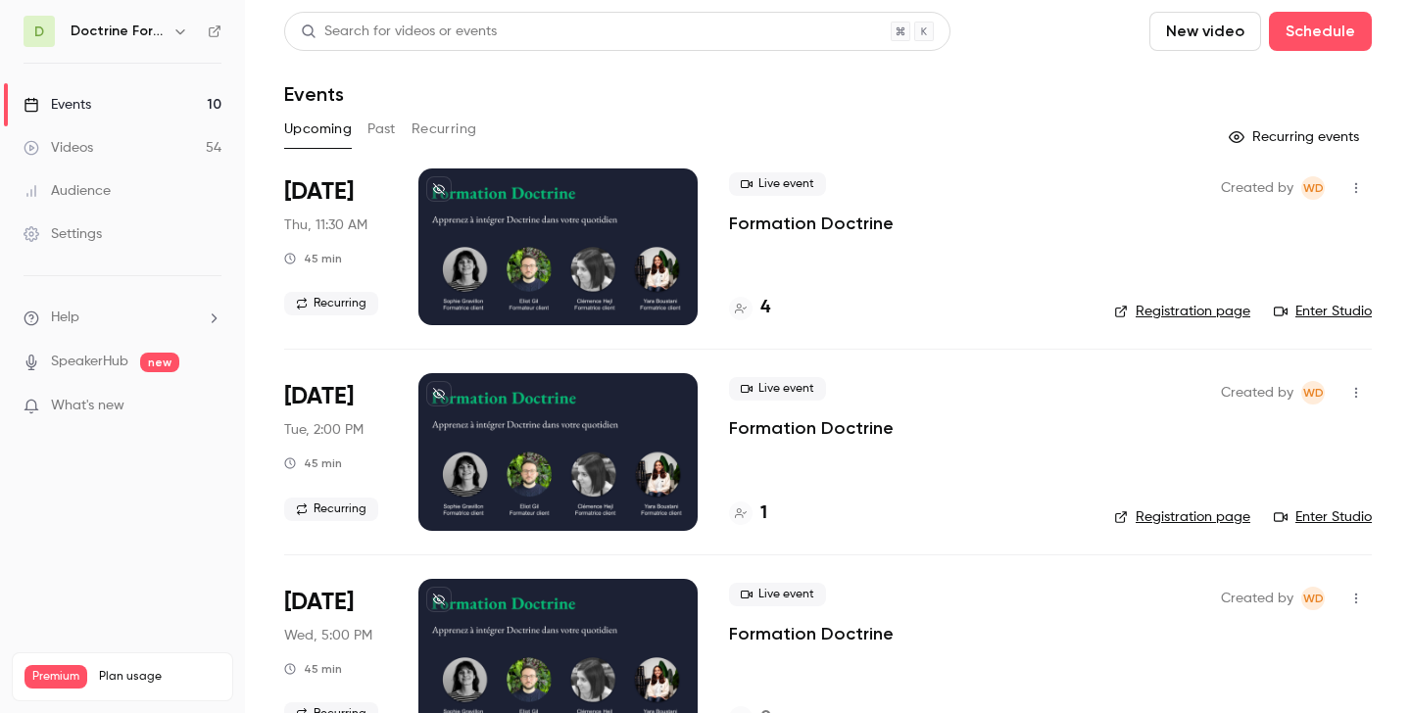
click at [392, 128] on button "Past" at bounding box center [381, 129] width 28 height 31
click at [757, 531] on li "Aug 26 Tue, 2:00 PM 45 min Recurring Live event Formation Doctrine 9 Created by…" at bounding box center [828, 451] width 1088 height 205
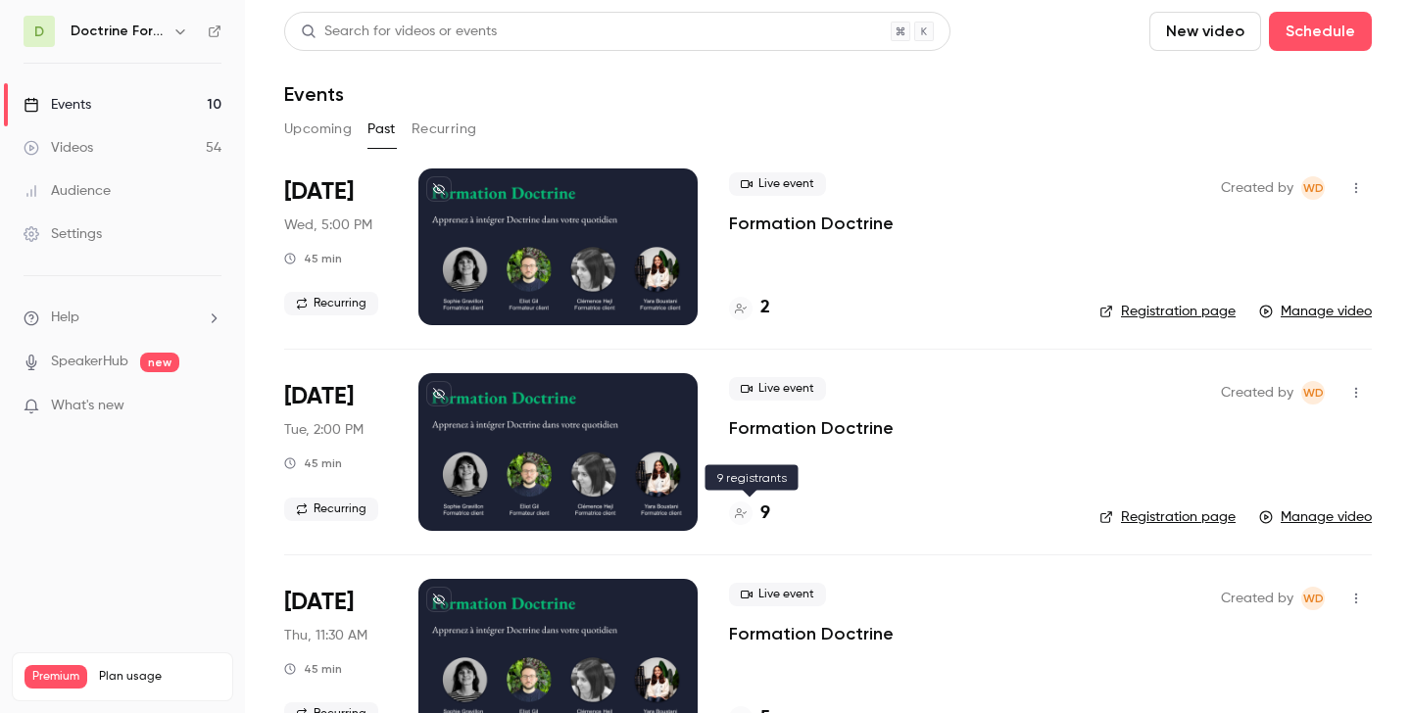
click at [754, 515] on div "9" at bounding box center [749, 514] width 41 height 26
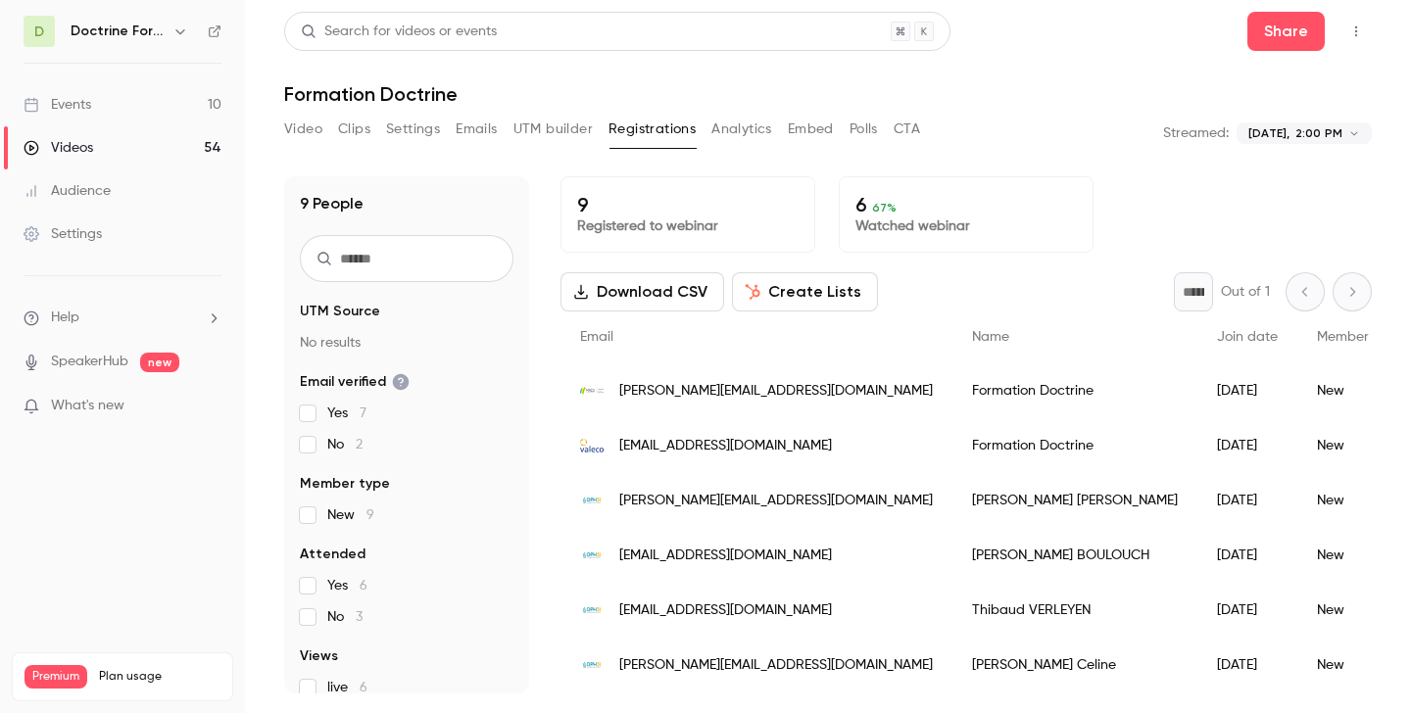
click at [741, 406] on div "victor.chastagnol@cc-macs.org" at bounding box center [757, 391] width 392 height 55
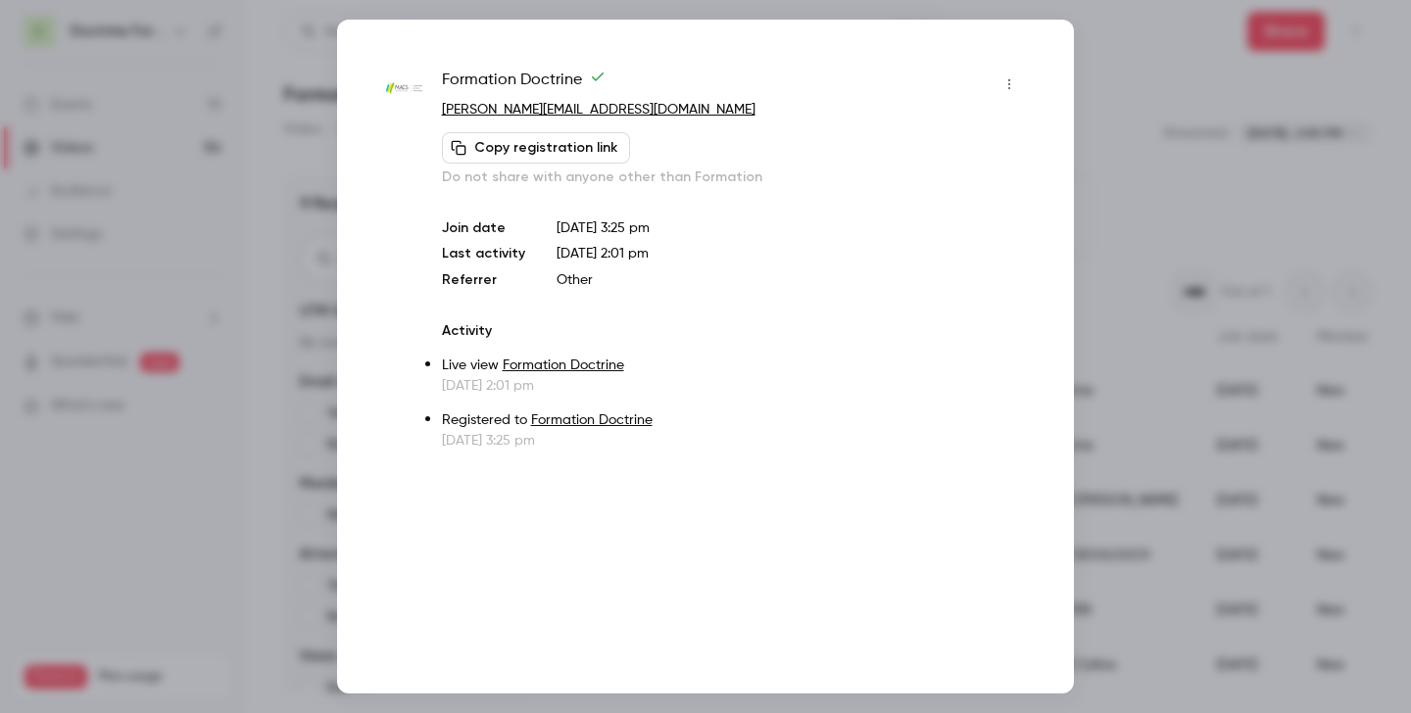
click at [1133, 169] on div at bounding box center [705, 356] width 1411 height 713
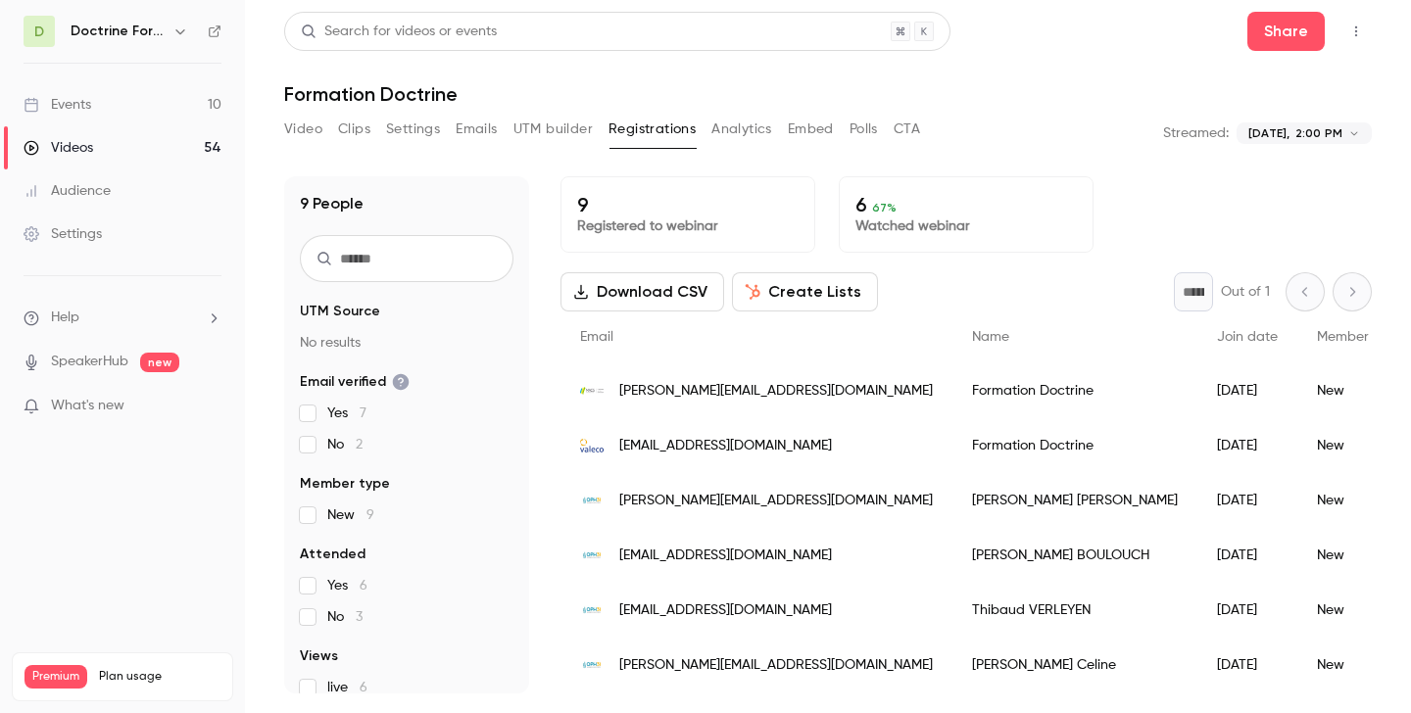
click at [752, 449] on span "raphaellerio@groupevaleco.com" at bounding box center [725, 446] width 213 height 21
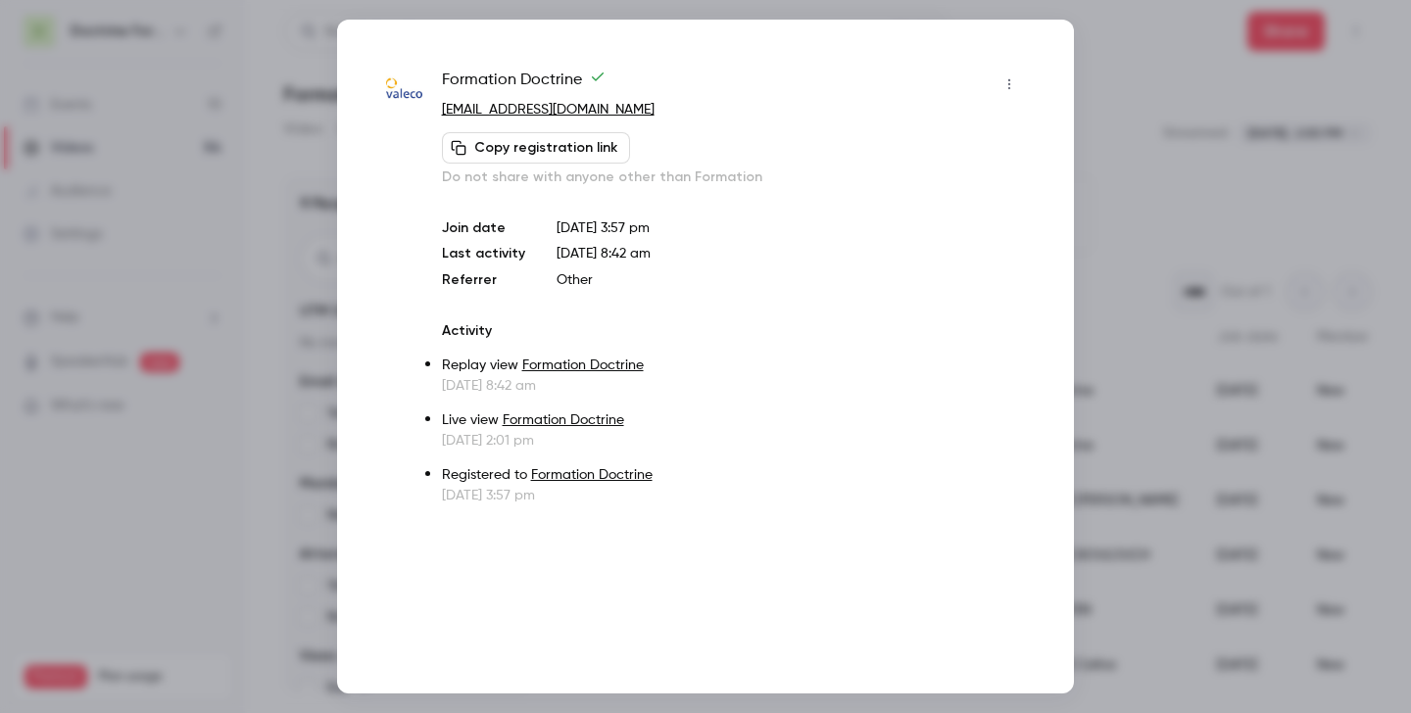
click at [1098, 97] on div at bounding box center [705, 356] width 1411 height 713
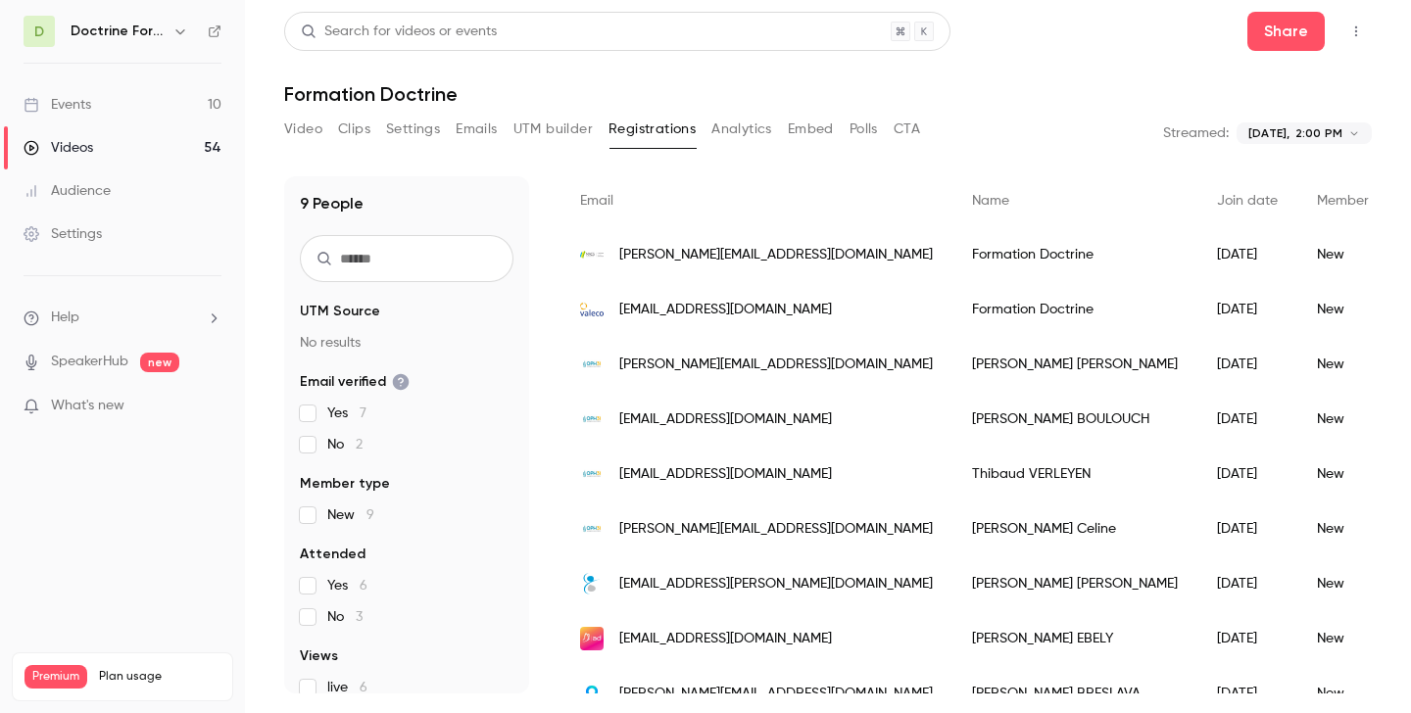
scroll to position [142, 0]
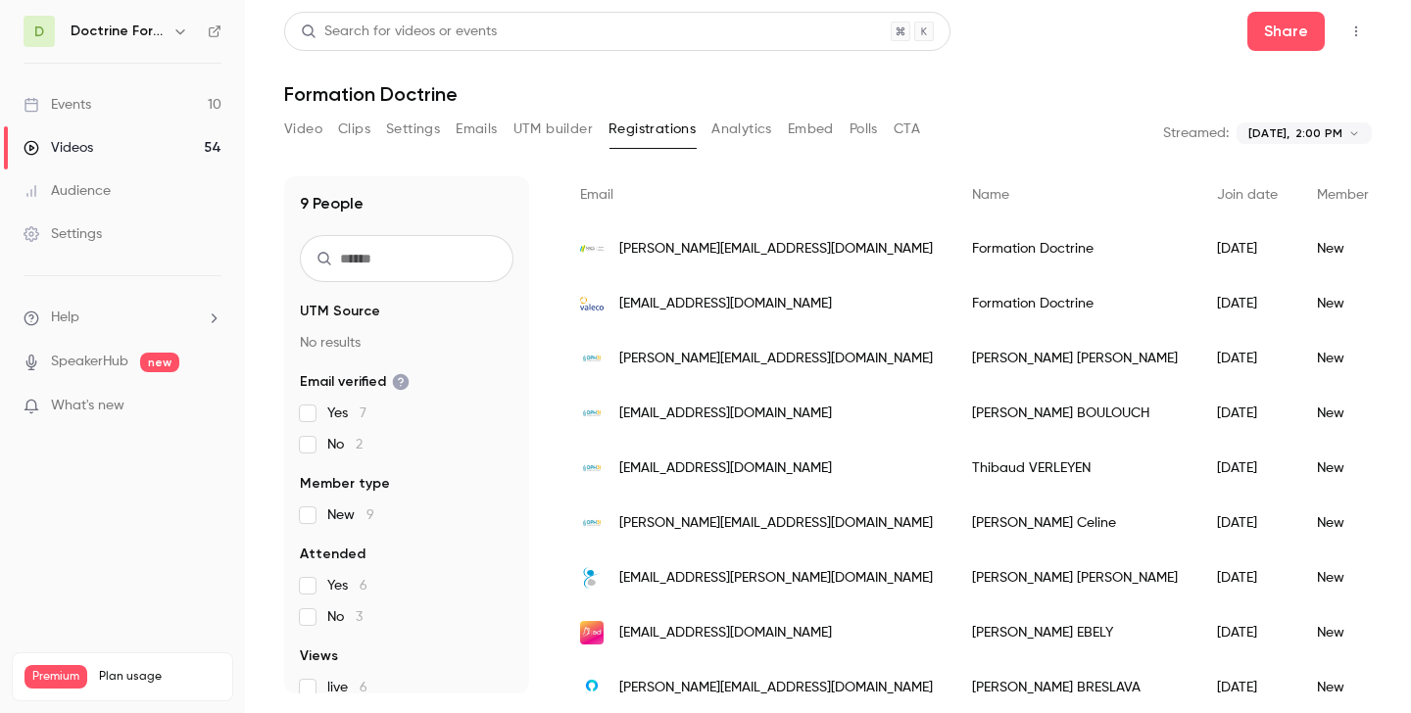
click at [681, 572] on span "jc.maillet@habitatdelavienne.fr" at bounding box center [776, 578] width 314 height 21
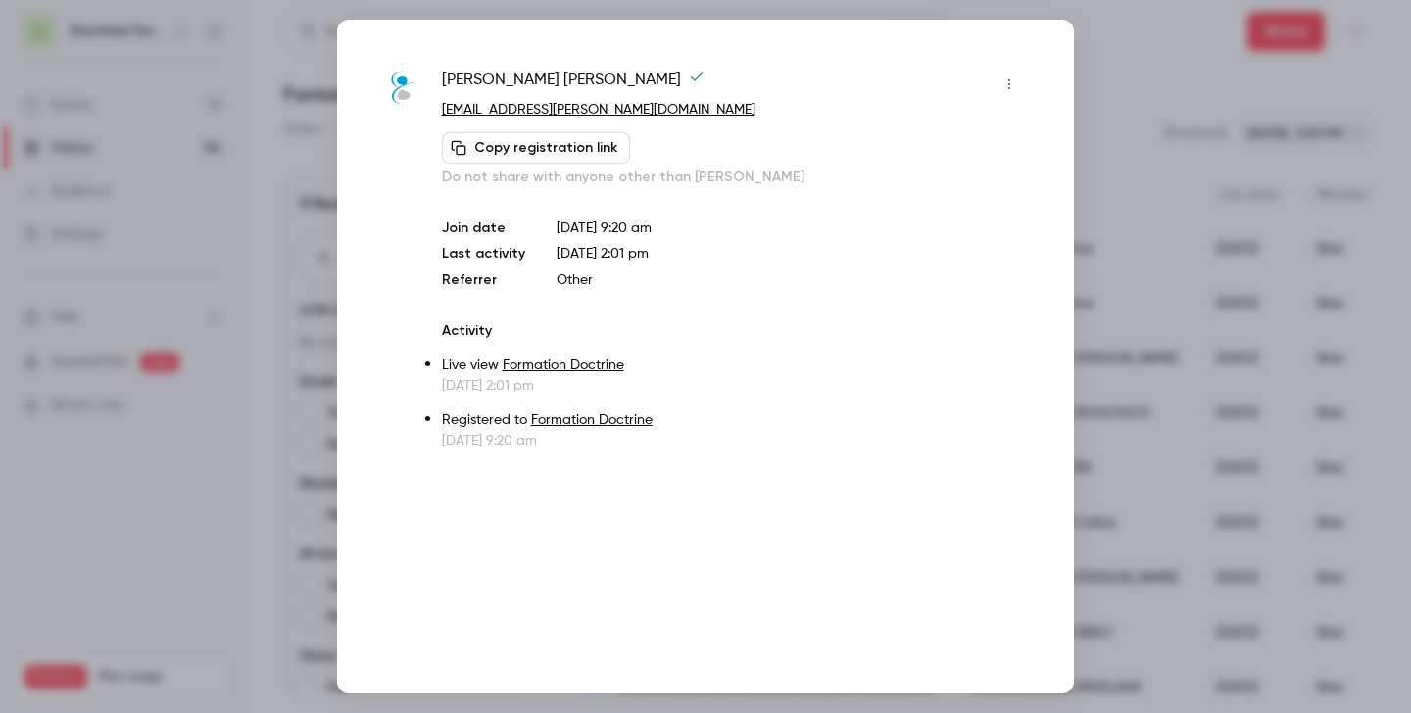
click at [1173, 142] on div at bounding box center [705, 356] width 1411 height 713
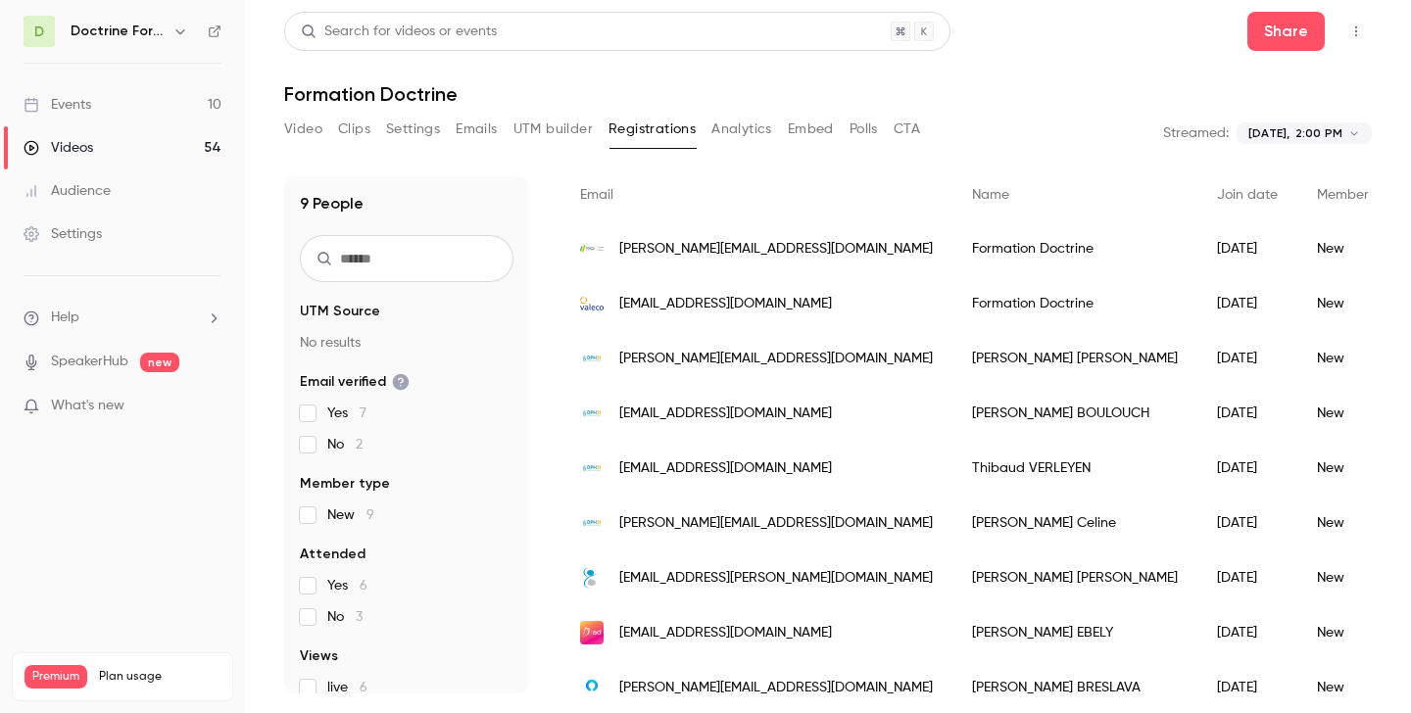
scroll to position [164, 0]
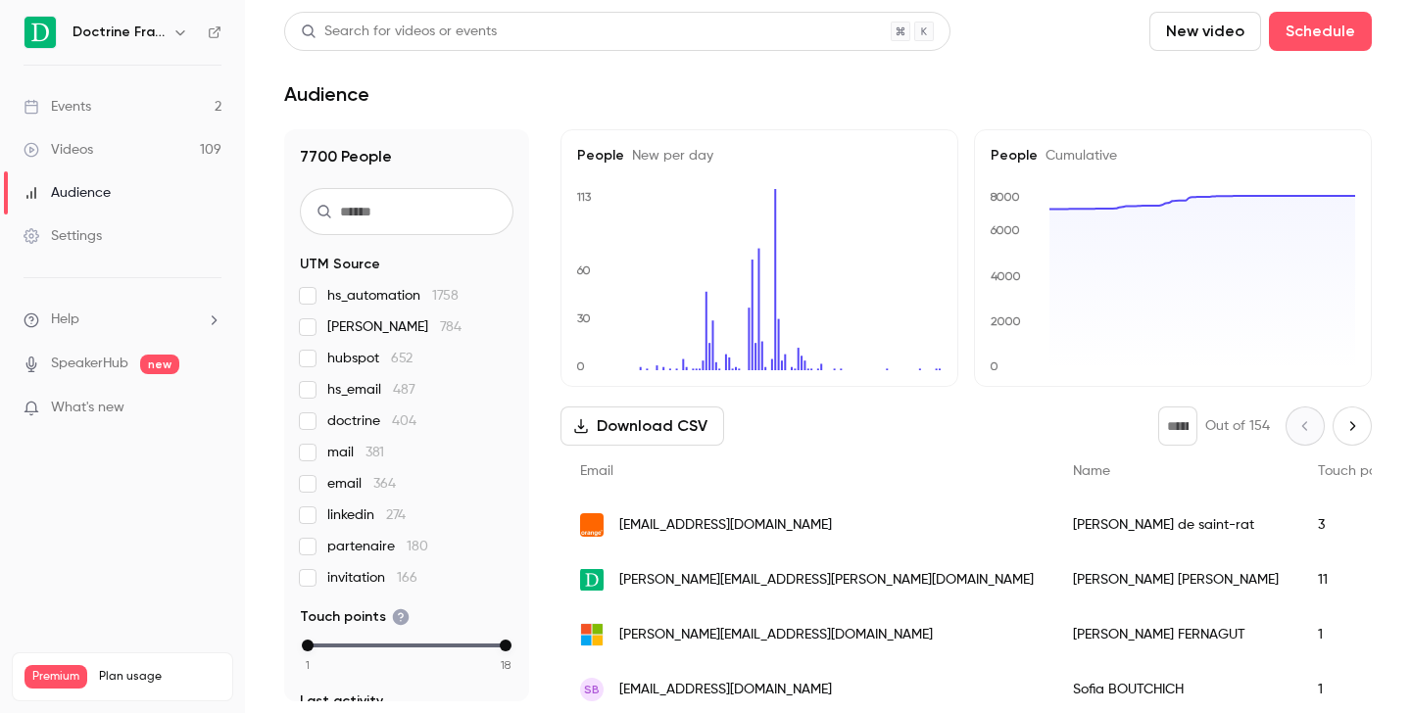
click at [179, 34] on icon "button" at bounding box center [179, 32] width 9 height 5
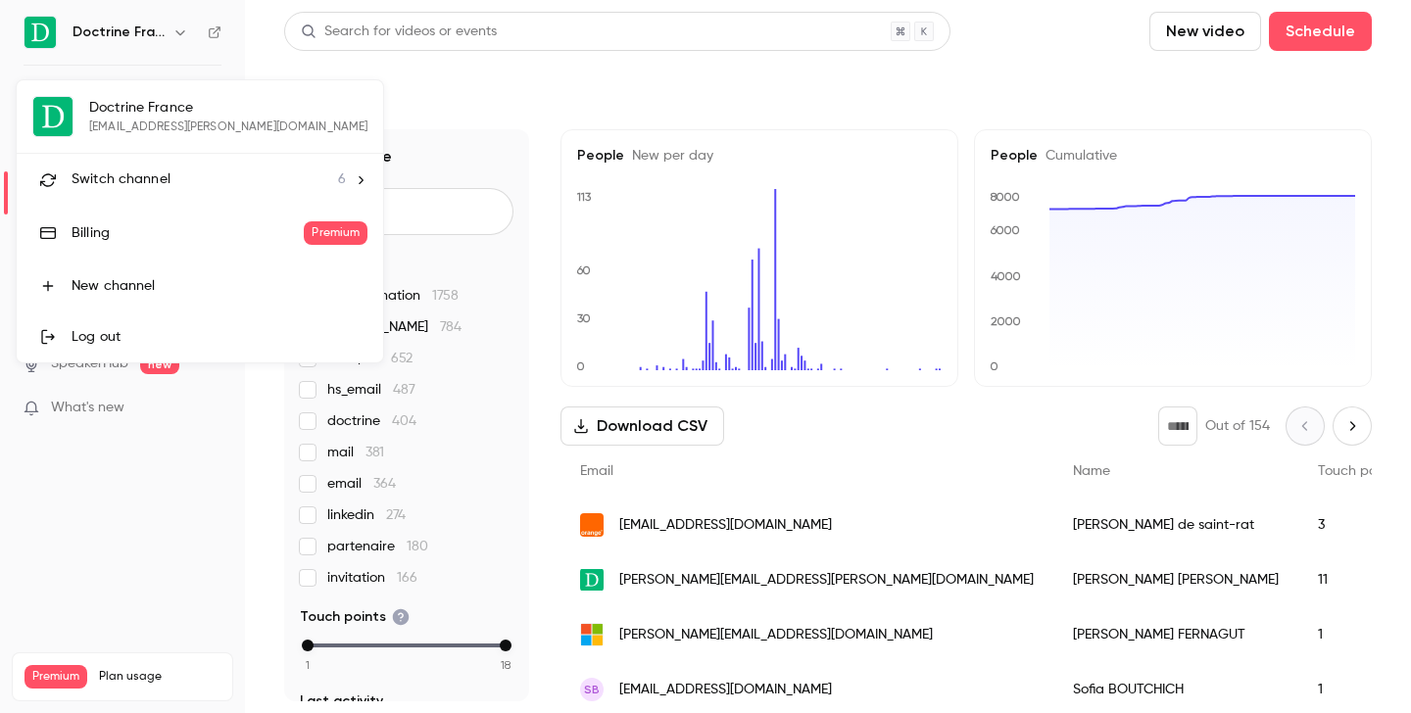
click at [132, 183] on span "Switch channel" at bounding box center [121, 180] width 99 height 21
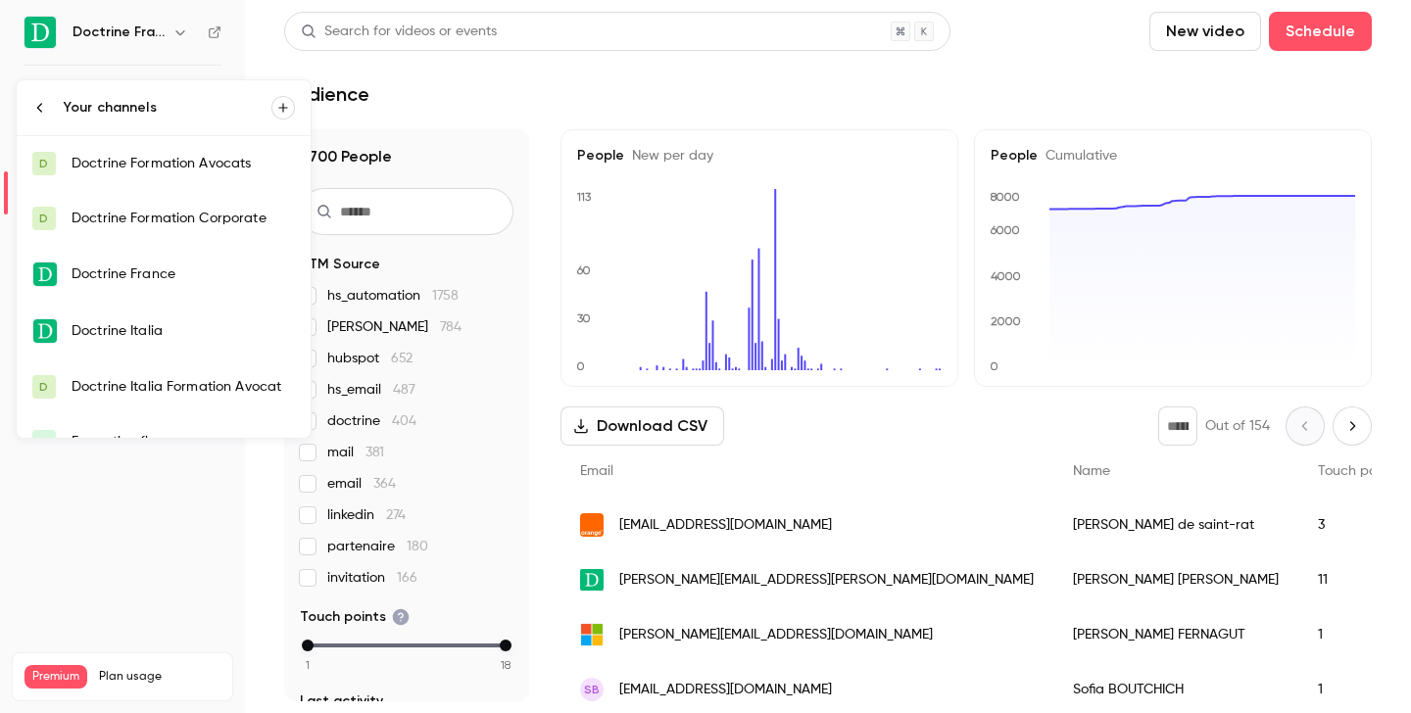
click at [144, 223] on div "Doctrine Formation Corporate" at bounding box center [183, 219] width 223 height 20
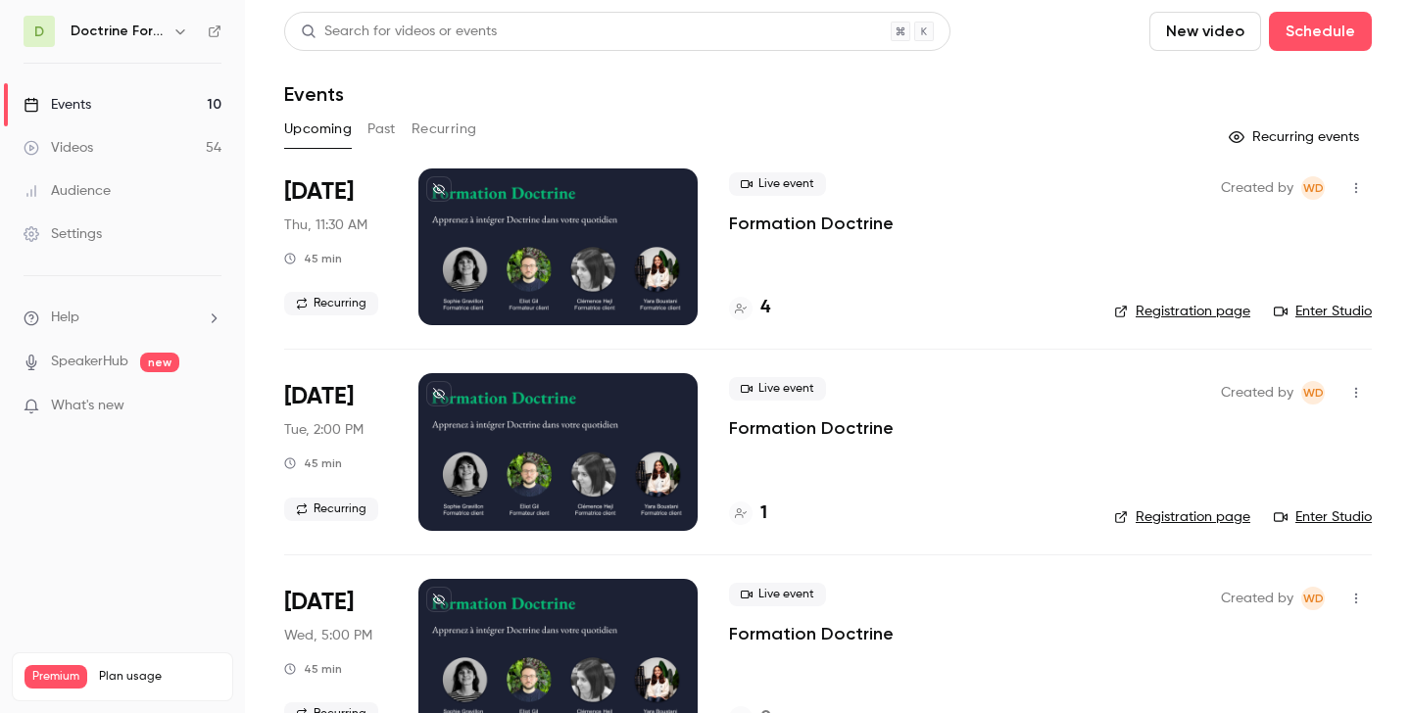
click at [380, 130] on button "Past" at bounding box center [381, 129] width 28 height 31
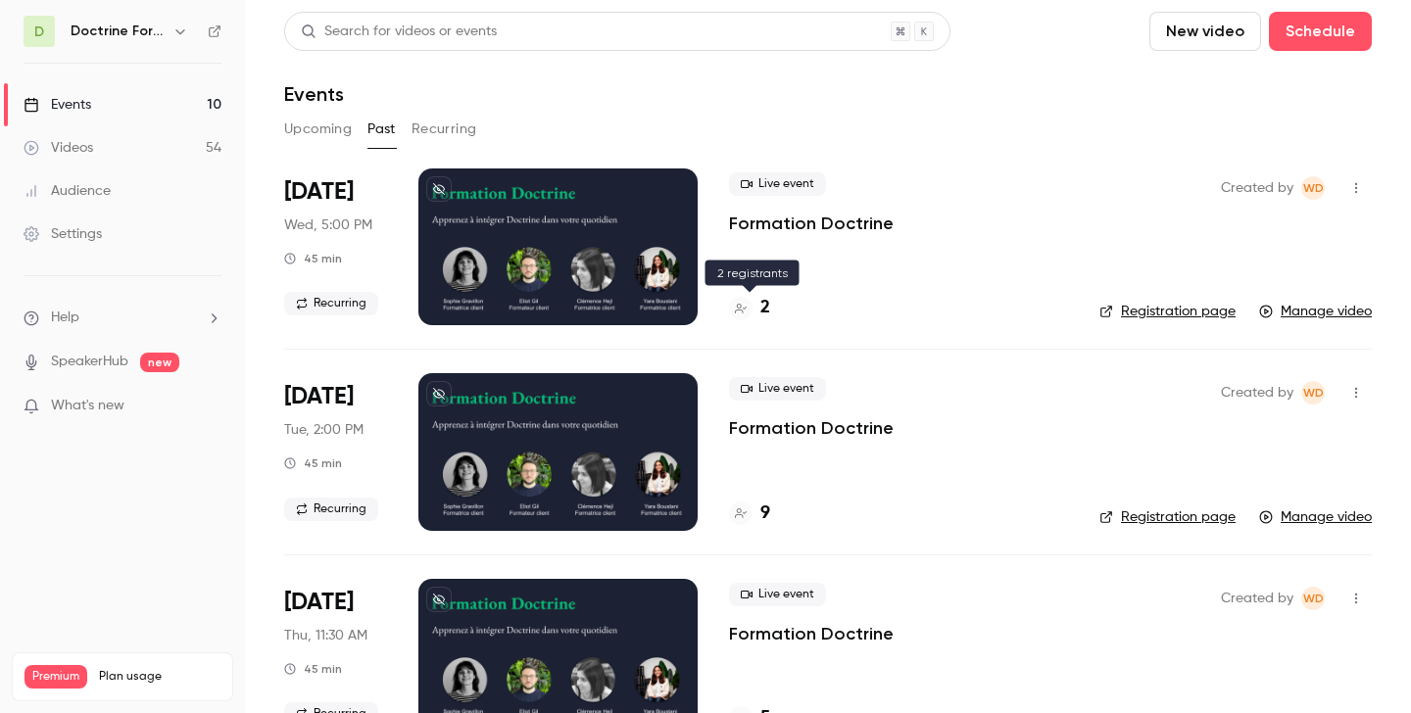
click at [760, 312] on h4 "2" at bounding box center [765, 308] width 10 height 26
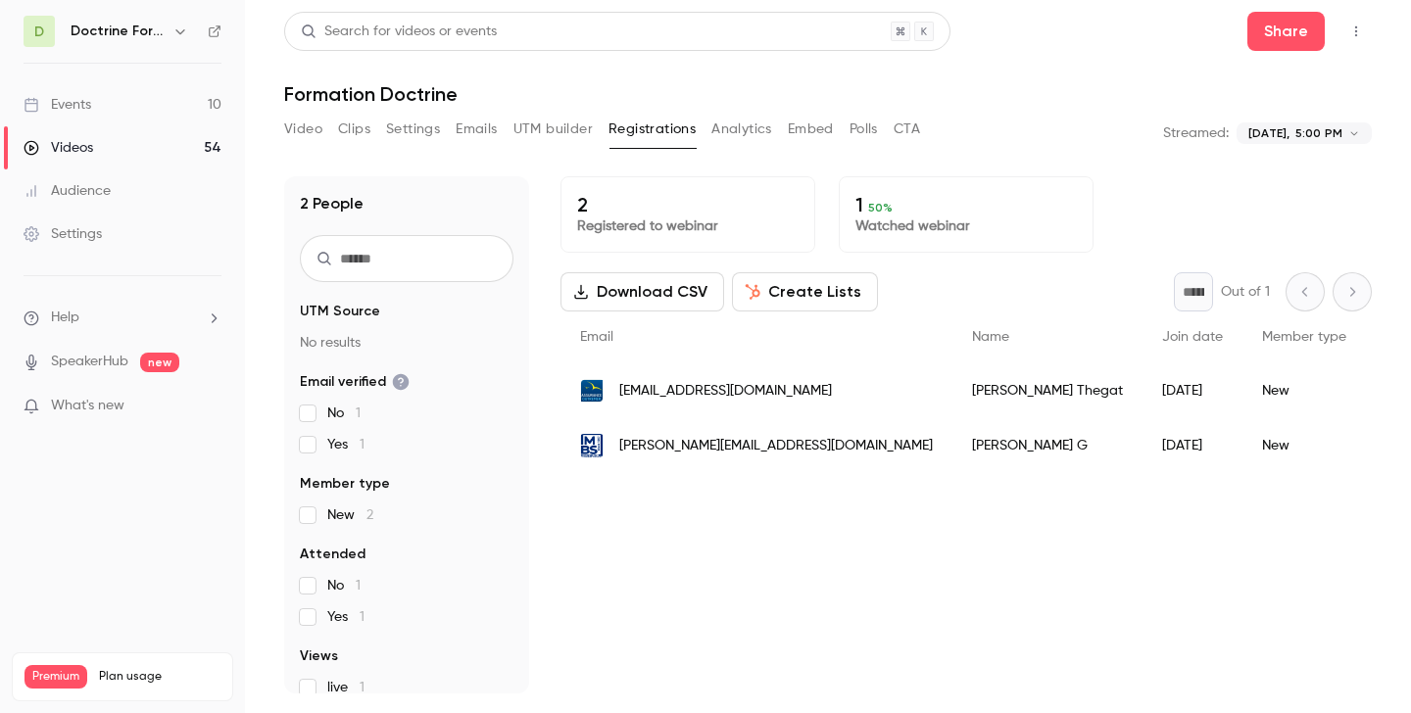
click at [701, 388] on span "[EMAIL_ADDRESS][DOMAIN_NAME]" at bounding box center [725, 391] width 213 height 21
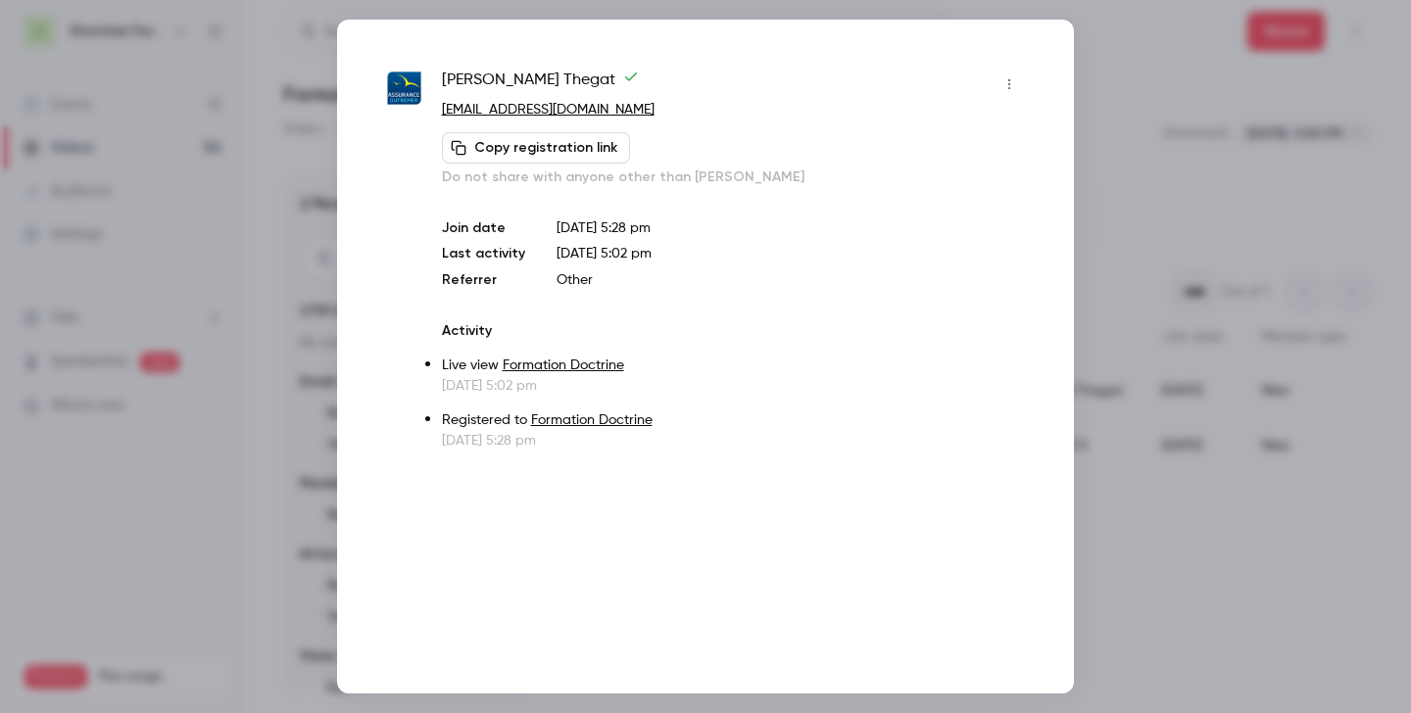
click at [1233, 124] on div at bounding box center [705, 356] width 1411 height 713
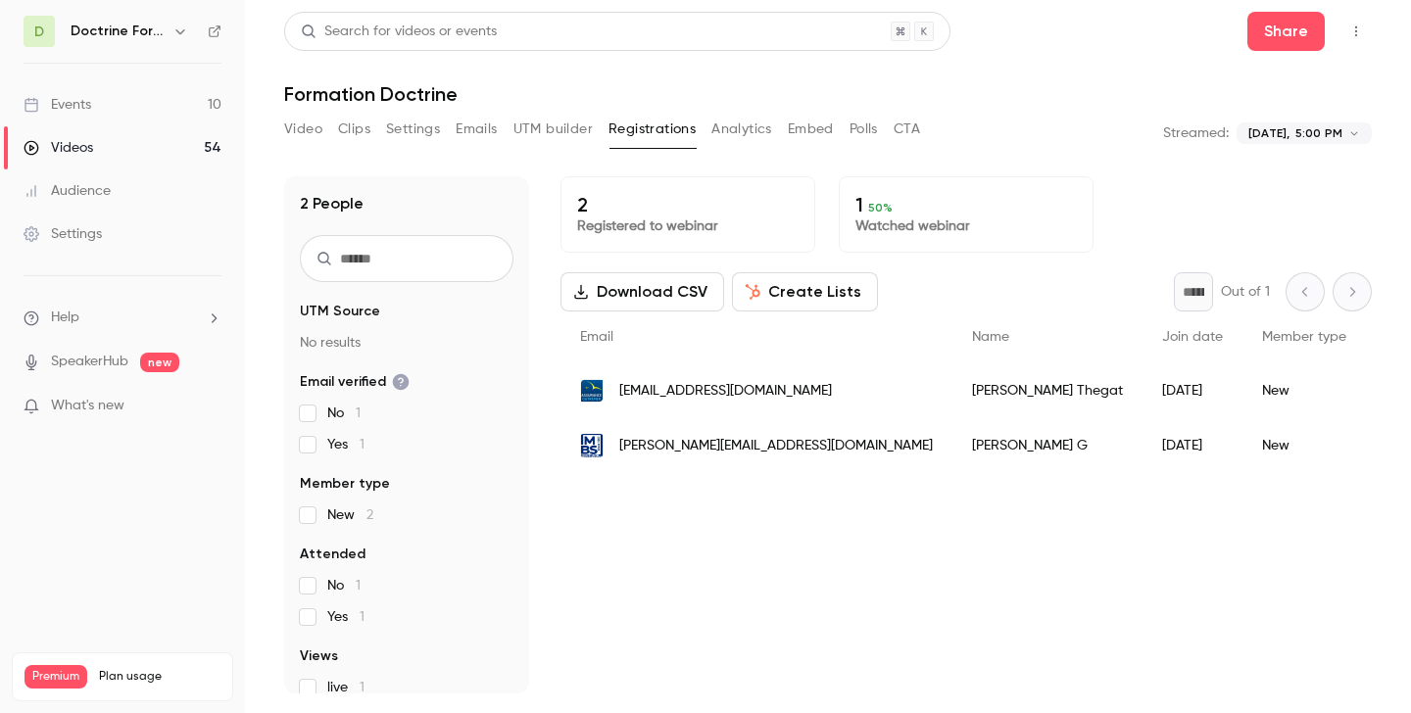
click at [696, 446] on span "[PERSON_NAME][EMAIL_ADDRESS][DOMAIN_NAME]" at bounding box center [776, 446] width 314 height 21
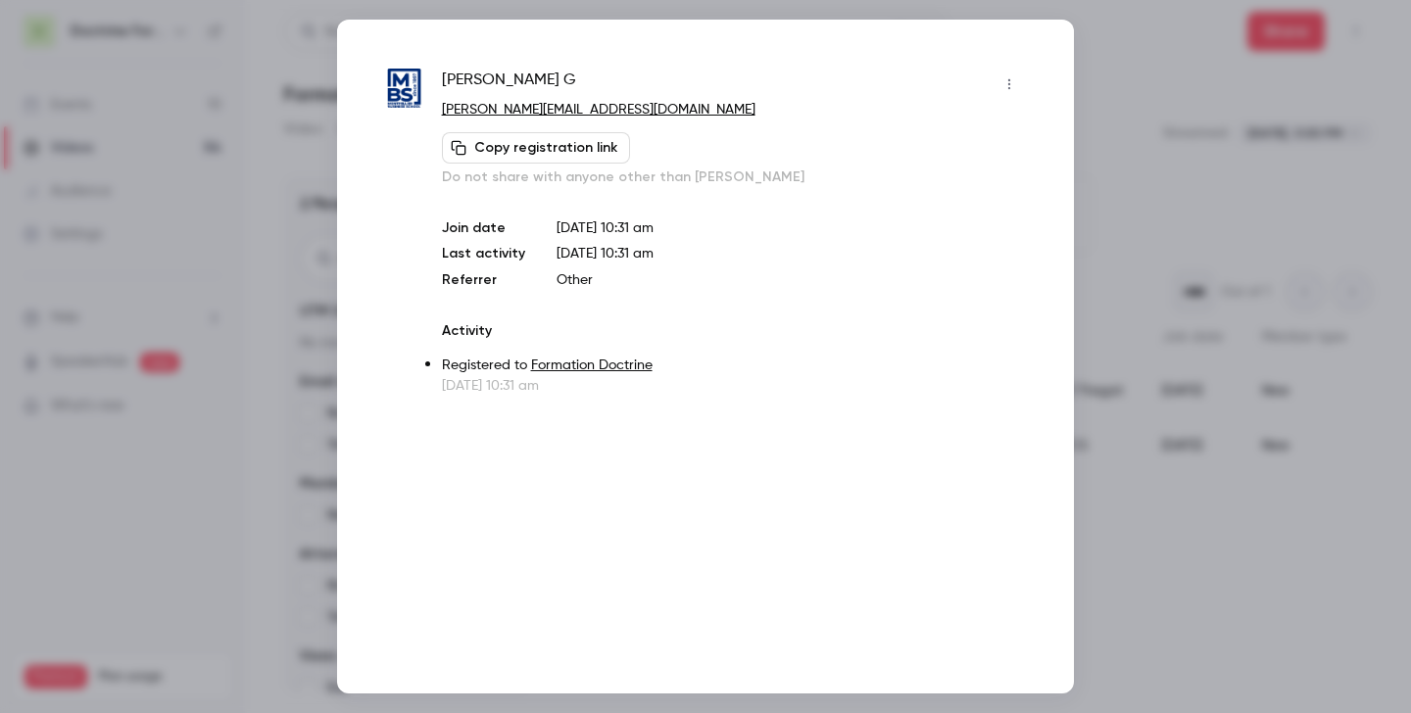
click at [1164, 181] on div at bounding box center [705, 356] width 1411 height 713
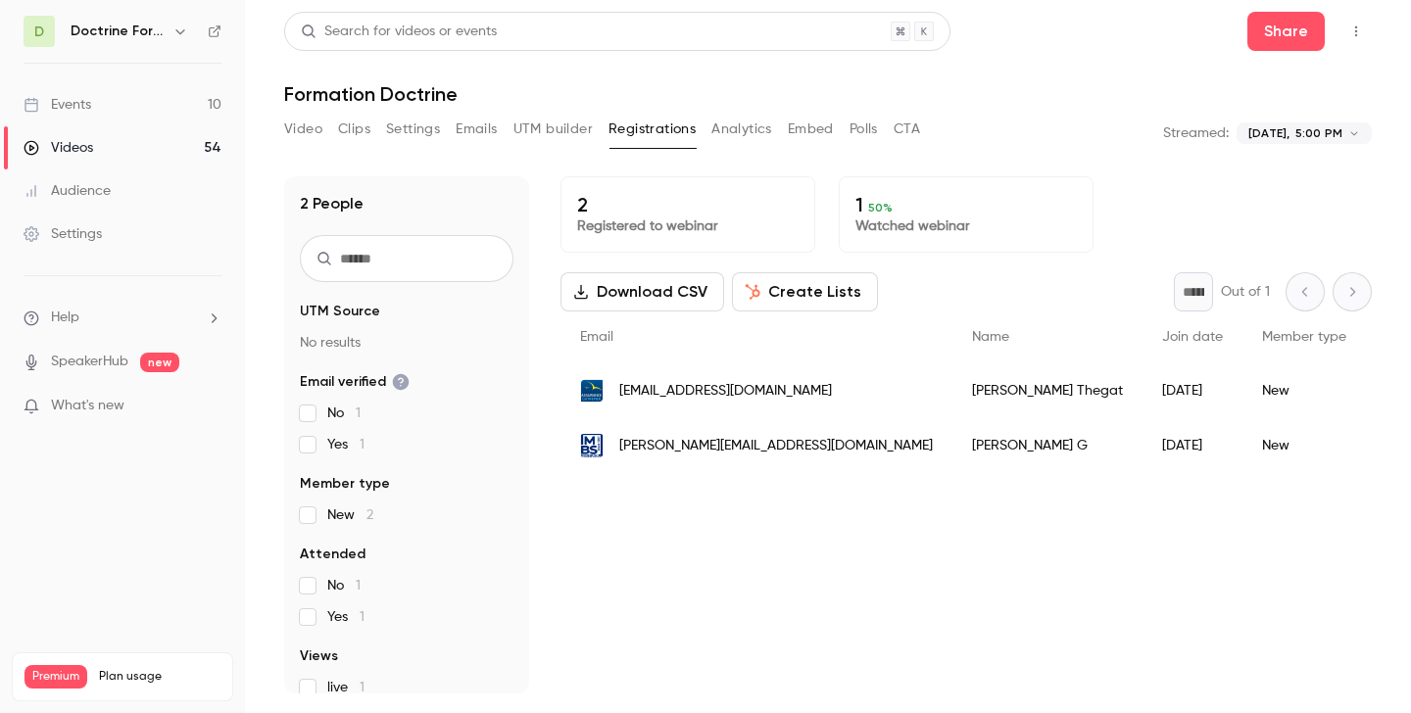
click at [176, 28] on icon "button" at bounding box center [180, 32] width 16 height 16
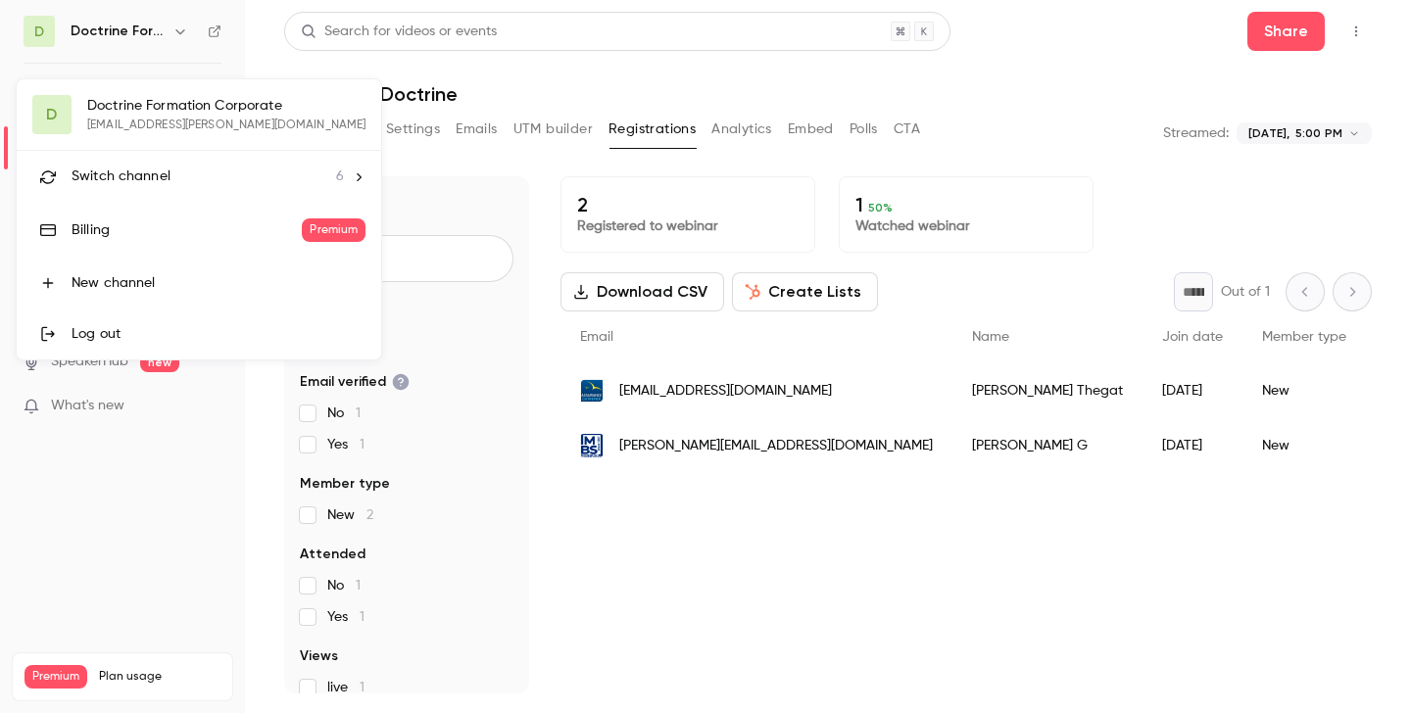
click at [162, 170] on span "Switch channel" at bounding box center [121, 177] width 99 height 21
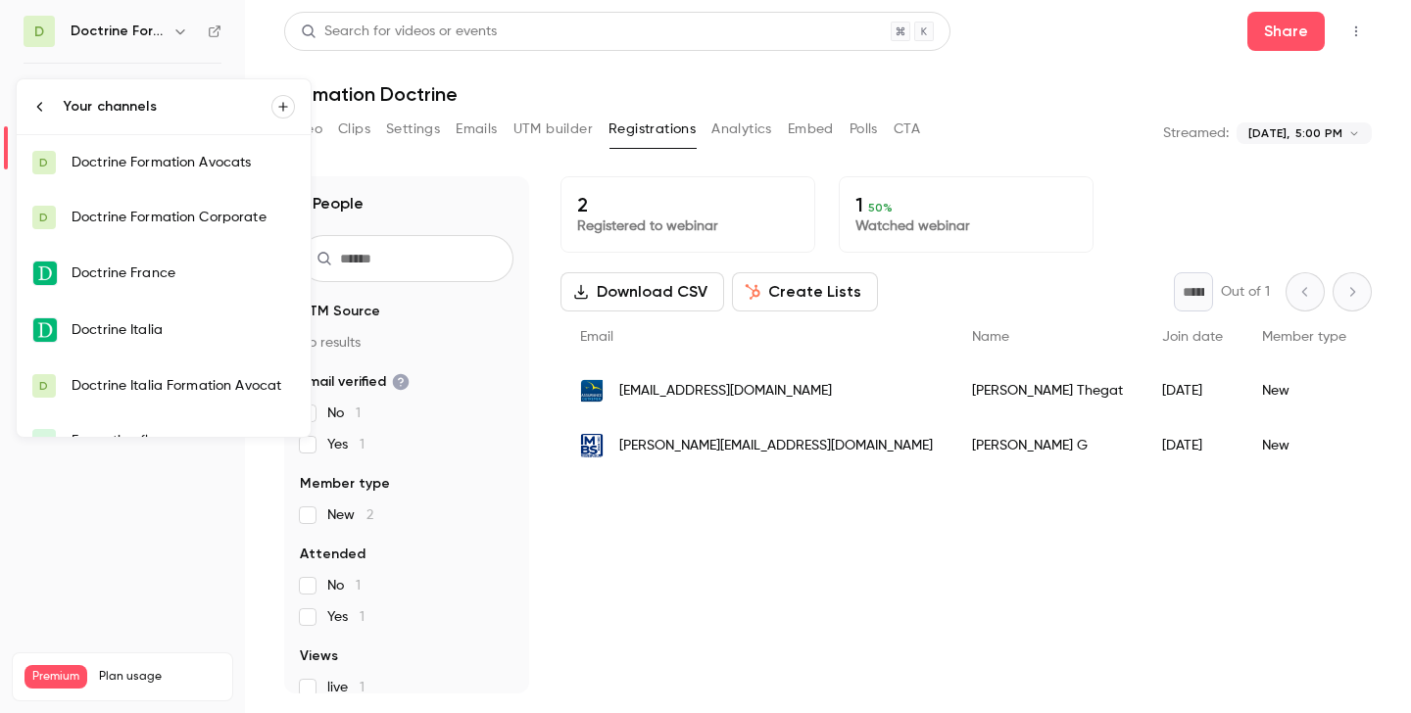
click at [202, 212] on div "Doctrine Formation Corporate" at bounding box center [183, 218] width 223 height 20
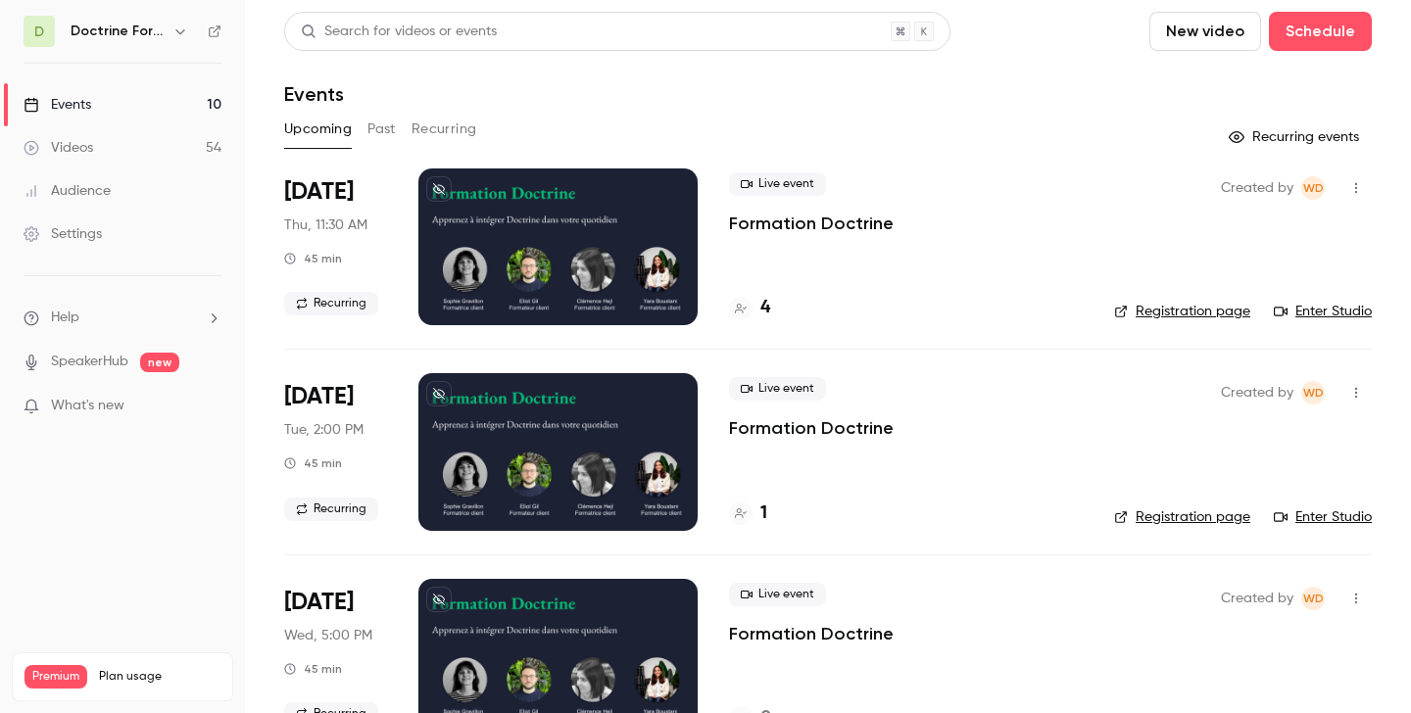
scroll to position [1494, 0]
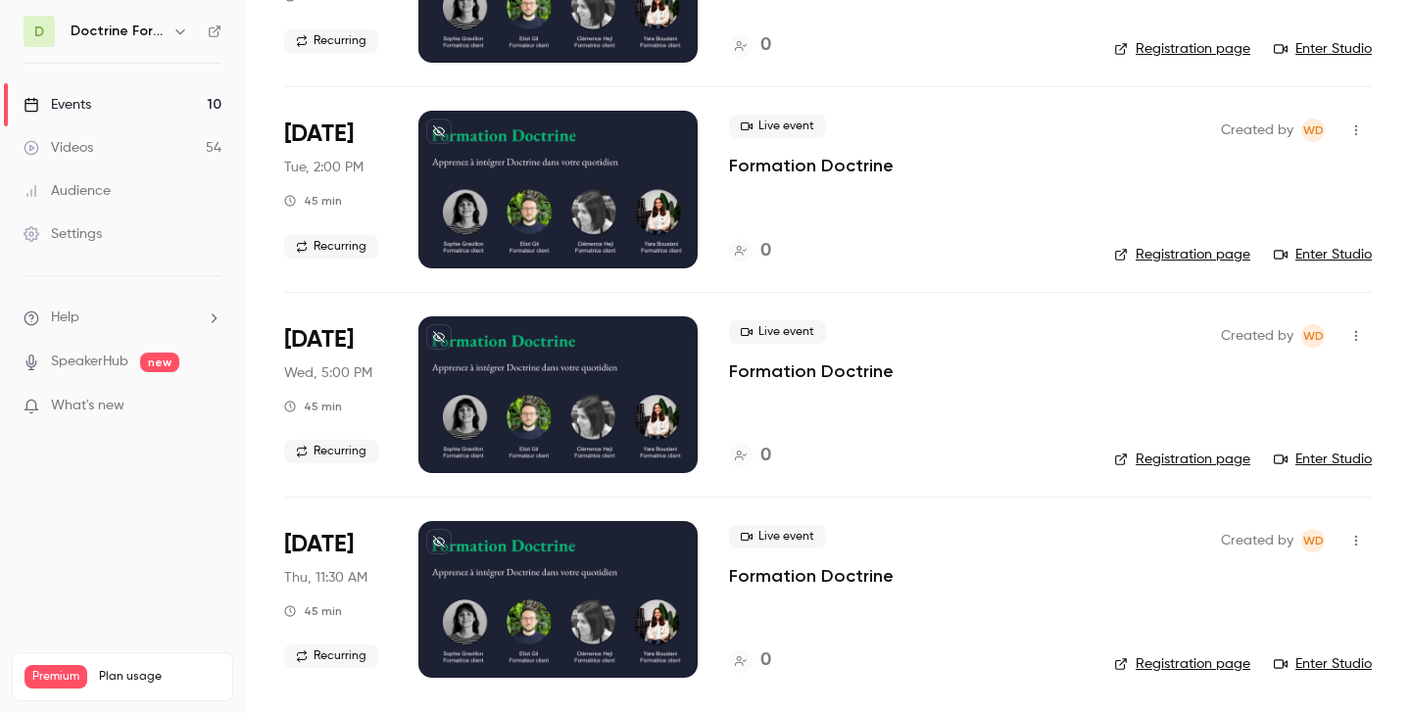
click at [1181, 667] on link "Registration page" at bounding box center [1182, 665] width 136 height 20
click at [1169, 669] on link "Registration page" at bounding box center [1182, 665] width 136 height 20
click at [1188, 669] on link "Registration page" at bounding box center [1182, 665] width 136 height 20
click at [184, 28] on icon "button" at bounding box center [180, 32] width 16 height 16
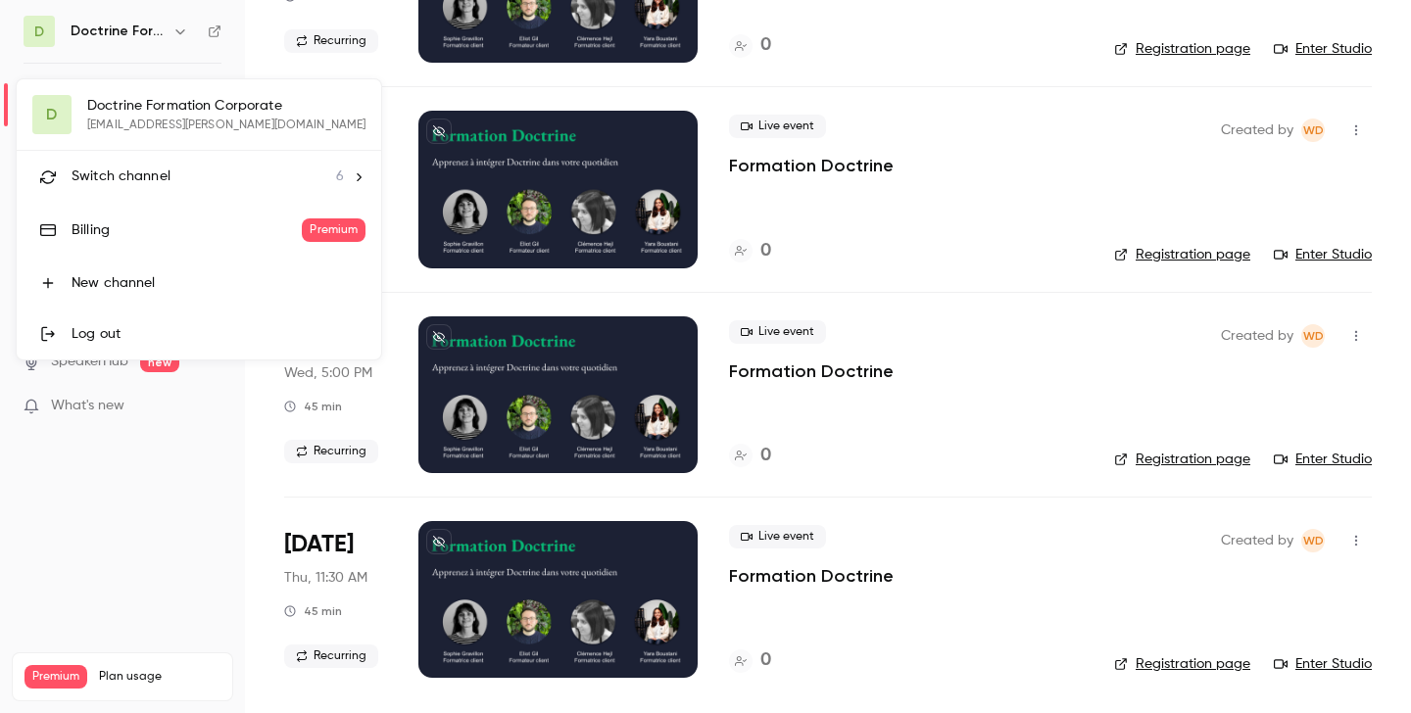
click at [138, 163] on li "Switch channel 6" at bounding box center [199, 177] width 365 height 52
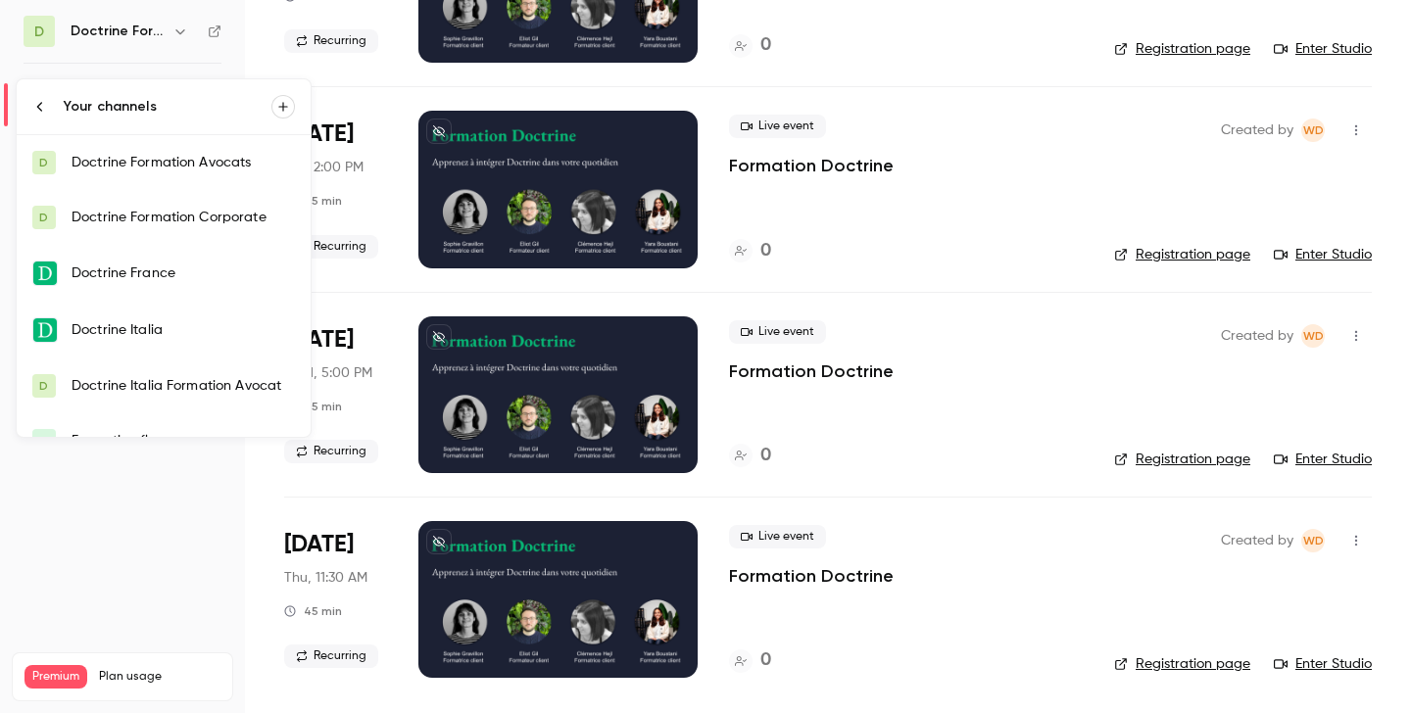
click at [165, 207] on link "D Doctrine Formation Corporate" at bounding box center [164, 217] width 294 height 55
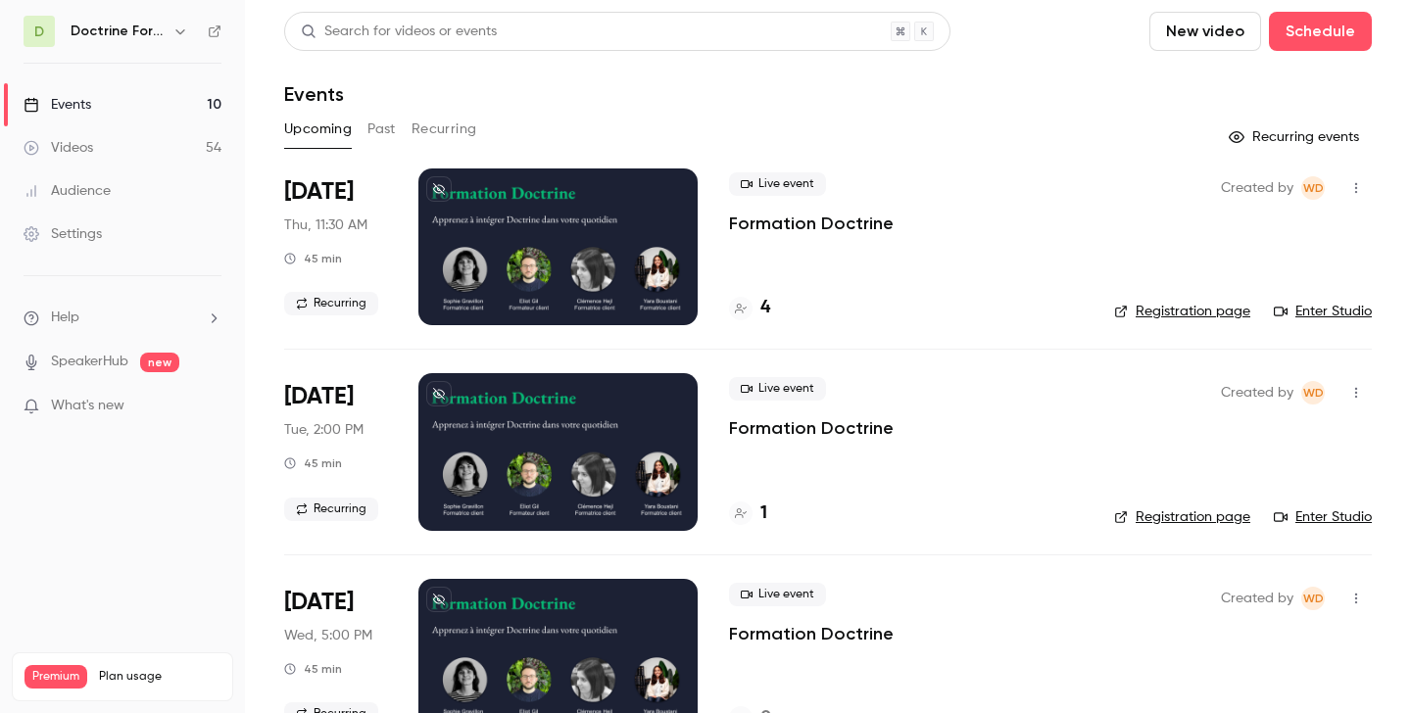
click at [1315, 309] on link "Enter Studio" at bounding box center [1323, 312] width 98 height 20
click at [1318, 316] on link "Enter Studio" at bounding box center [1323, 312] width 98 height 20
